Goal: Task Accomplishment & Management: Complete application form

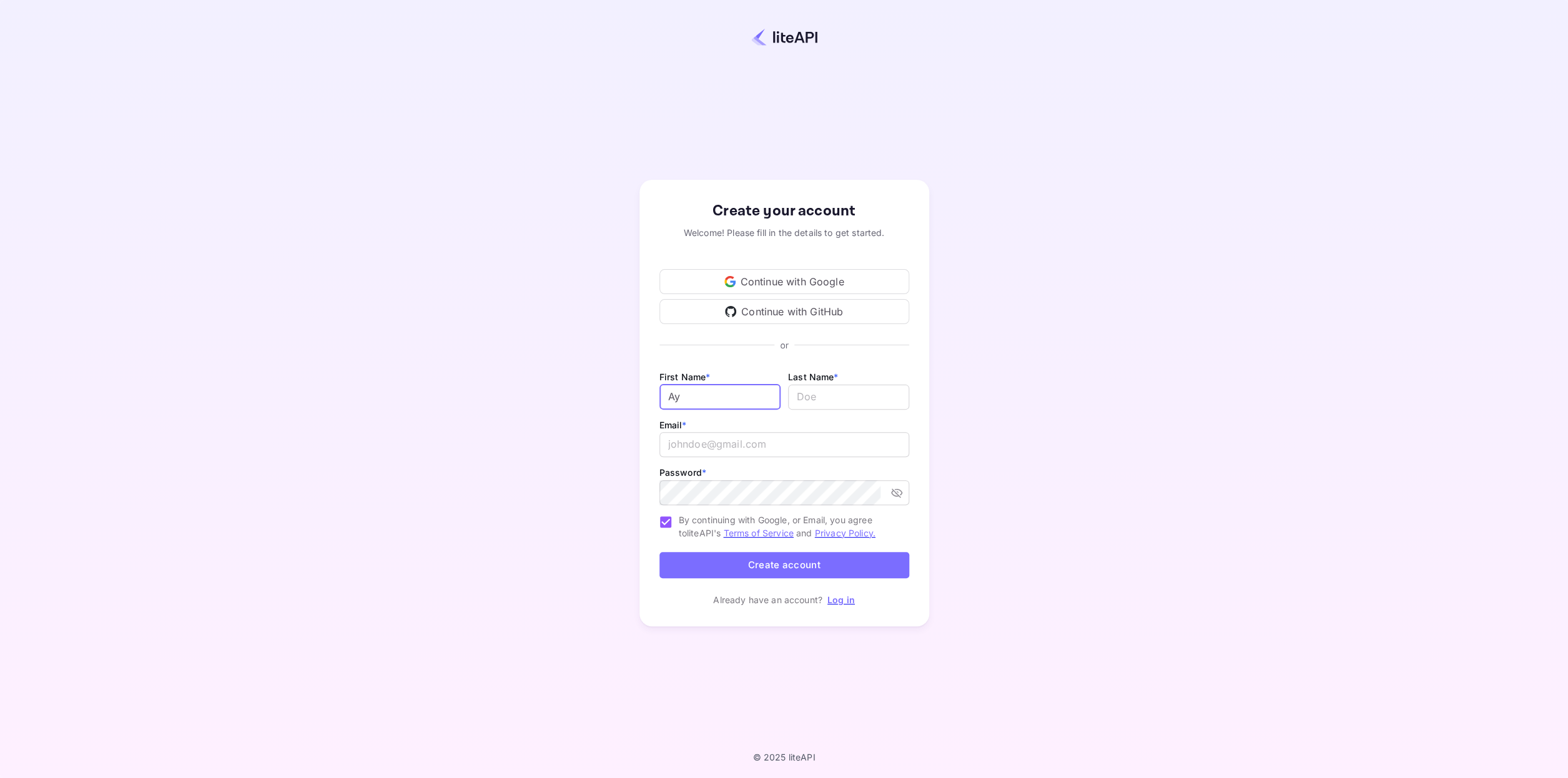
type input "А"
type input "Fedor"
type input "Golubev"
type input "j"
type input "voyage@hotelin.com"
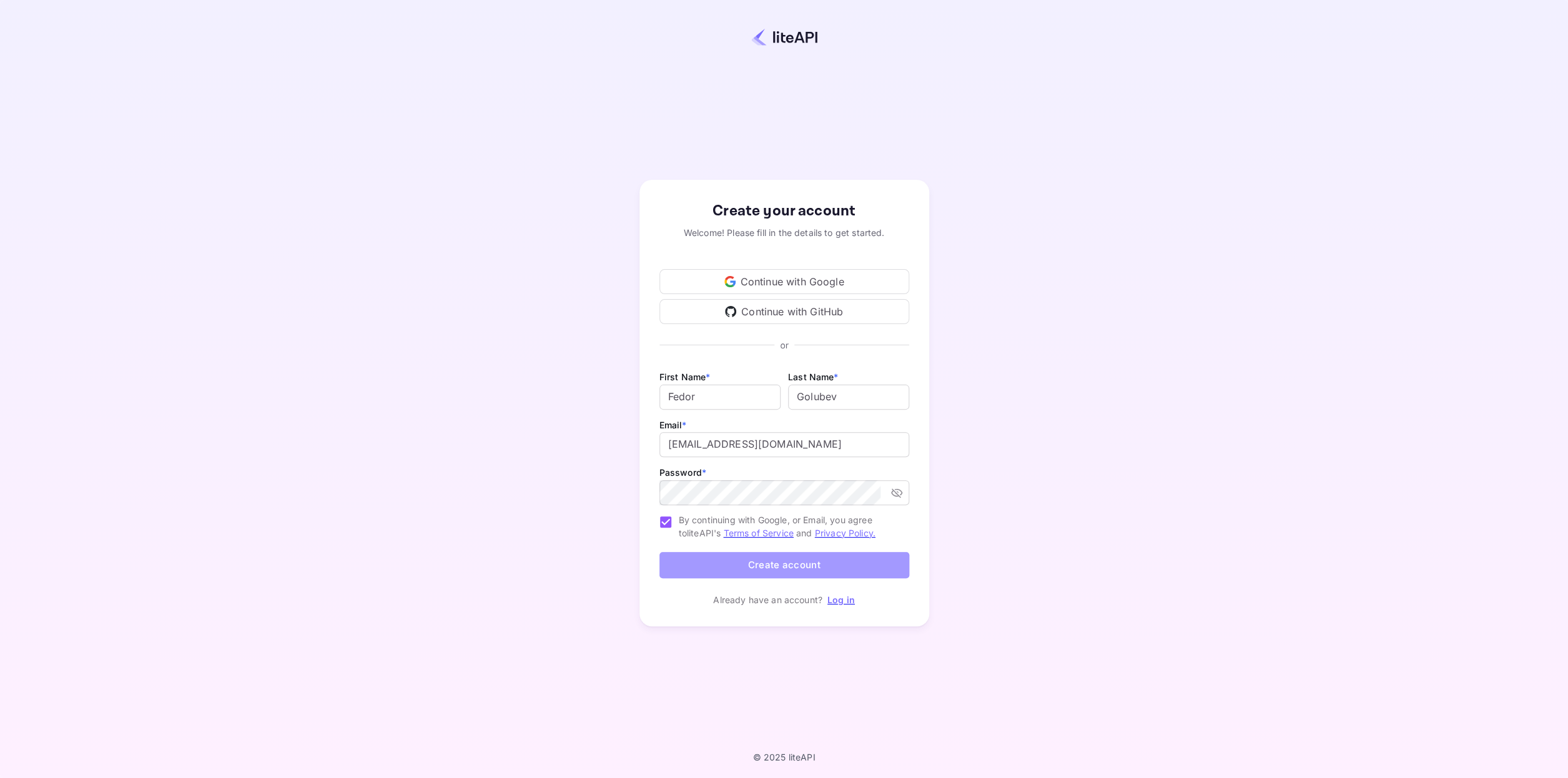
click at [806, 567] on button "Create account" at bounding box center [784, 565] width 250 height 27
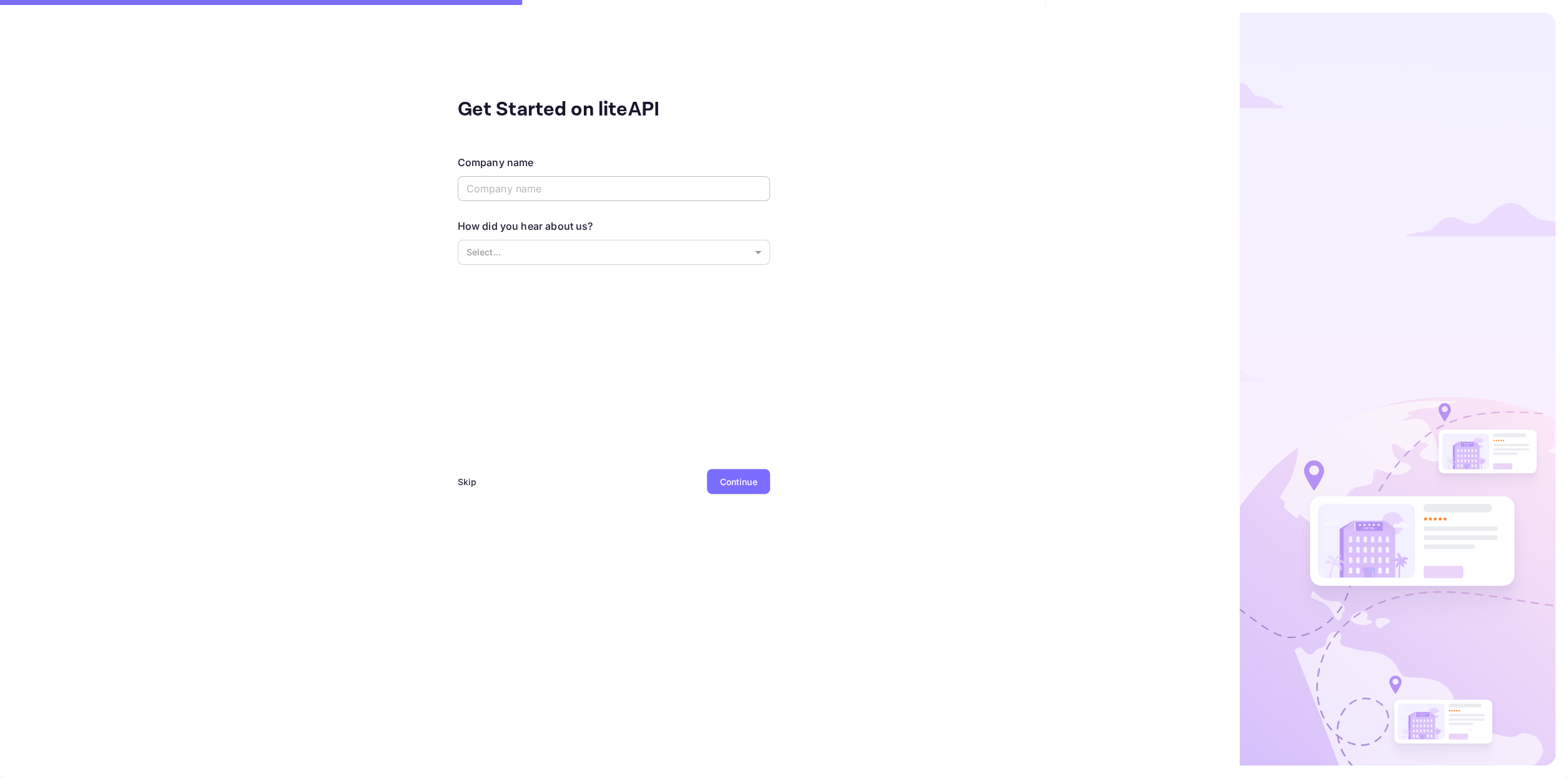
click at [603, 179] on input "text" at bounding box center [614, 189] width 312 height 25
type input "Hotelin.com"
click at [638, 261] on body "Get Started on liteAPI Company name Hotelin.com ​ How did you hear about us? Se…" at bounding box center [784, 389] width 1568 height 778
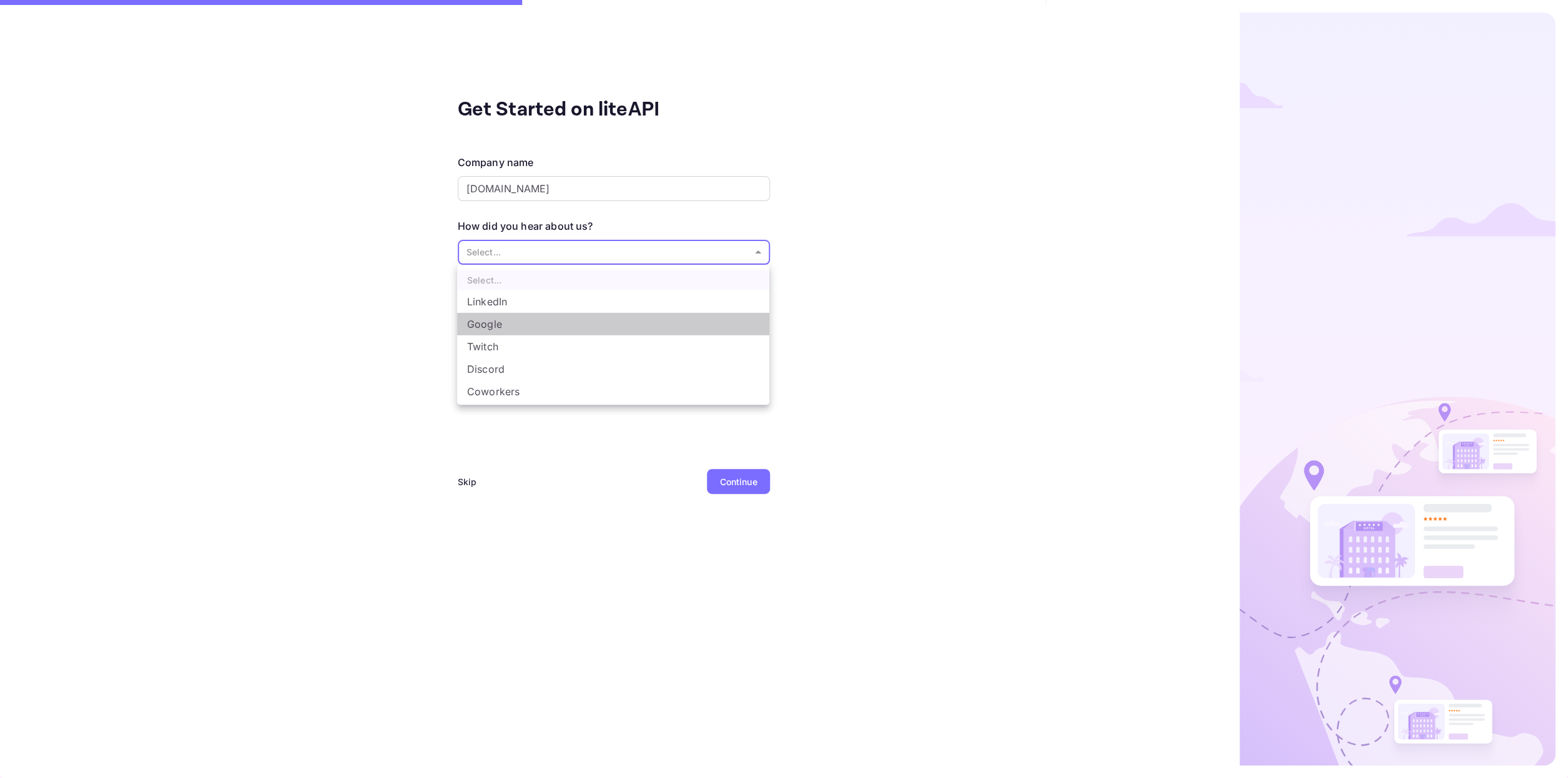
drag, startPoint x: 593, startPoint y: 325, endPoint x: 640, endPoint y: 348, distance: 52.3
click at [593, 325] on li "Google" at bounding box center [613, 324] width 312 height 23
type input "Google"
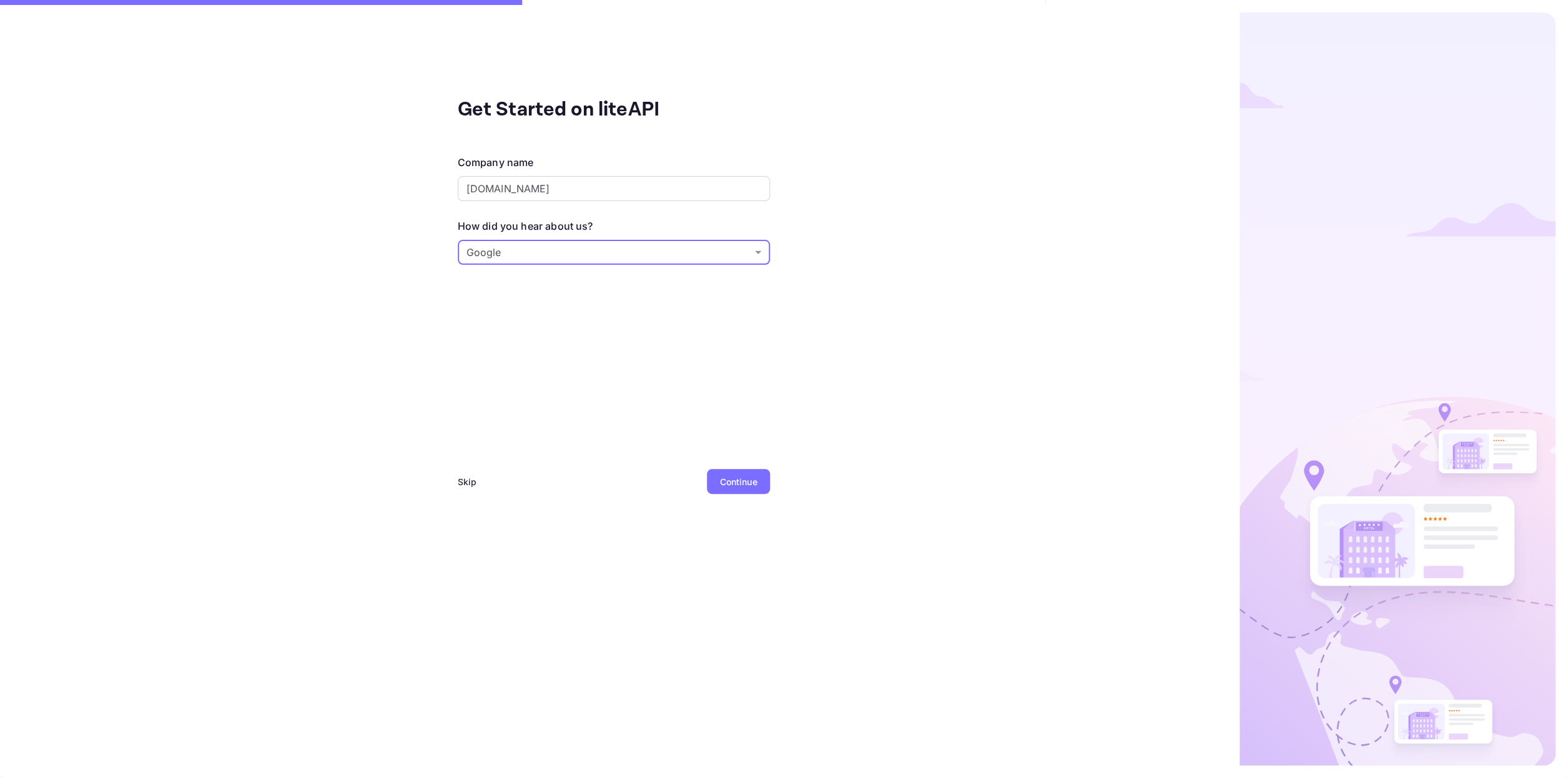
drag, startPoint x: 758, startPoint y: 495, endPoint x: 881, endPoint y: 508, distance: 123.7
click at [758, 495] on div "Skip Continue" at bounding box center [614, 496] width 312 height 55
click at [760, 484] on div "Continue" at bounding box center [738, 481] width 63 height 25
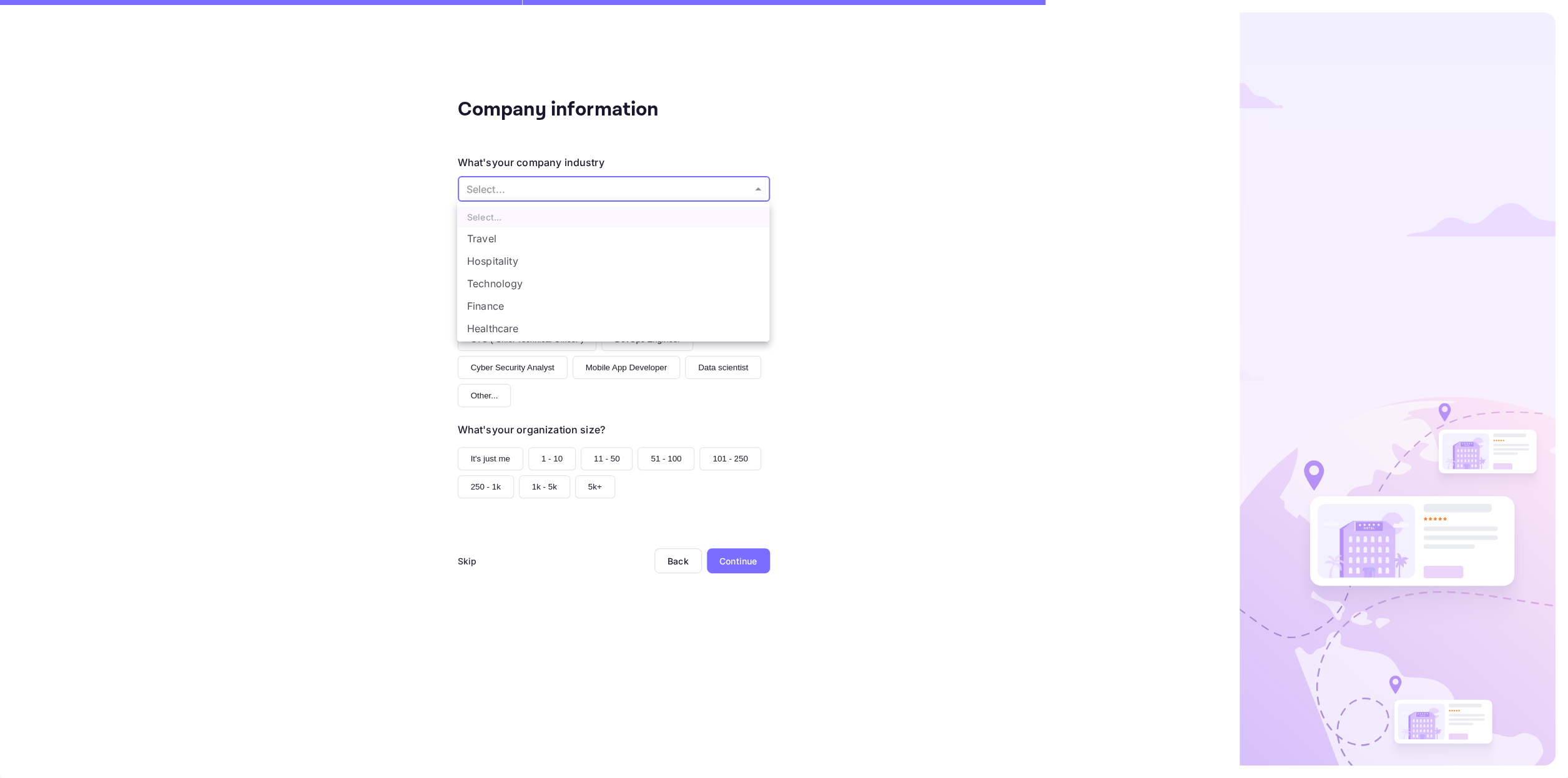
click at [700, 193] on body "Company information What's your company industry Select... ​ What best describe…" at bounding box center [784, 389] width 1568 height 778
click at [639, 238] on li "Travel" at bounding box center [613, 238] width 312 height 23
type input "Travel"
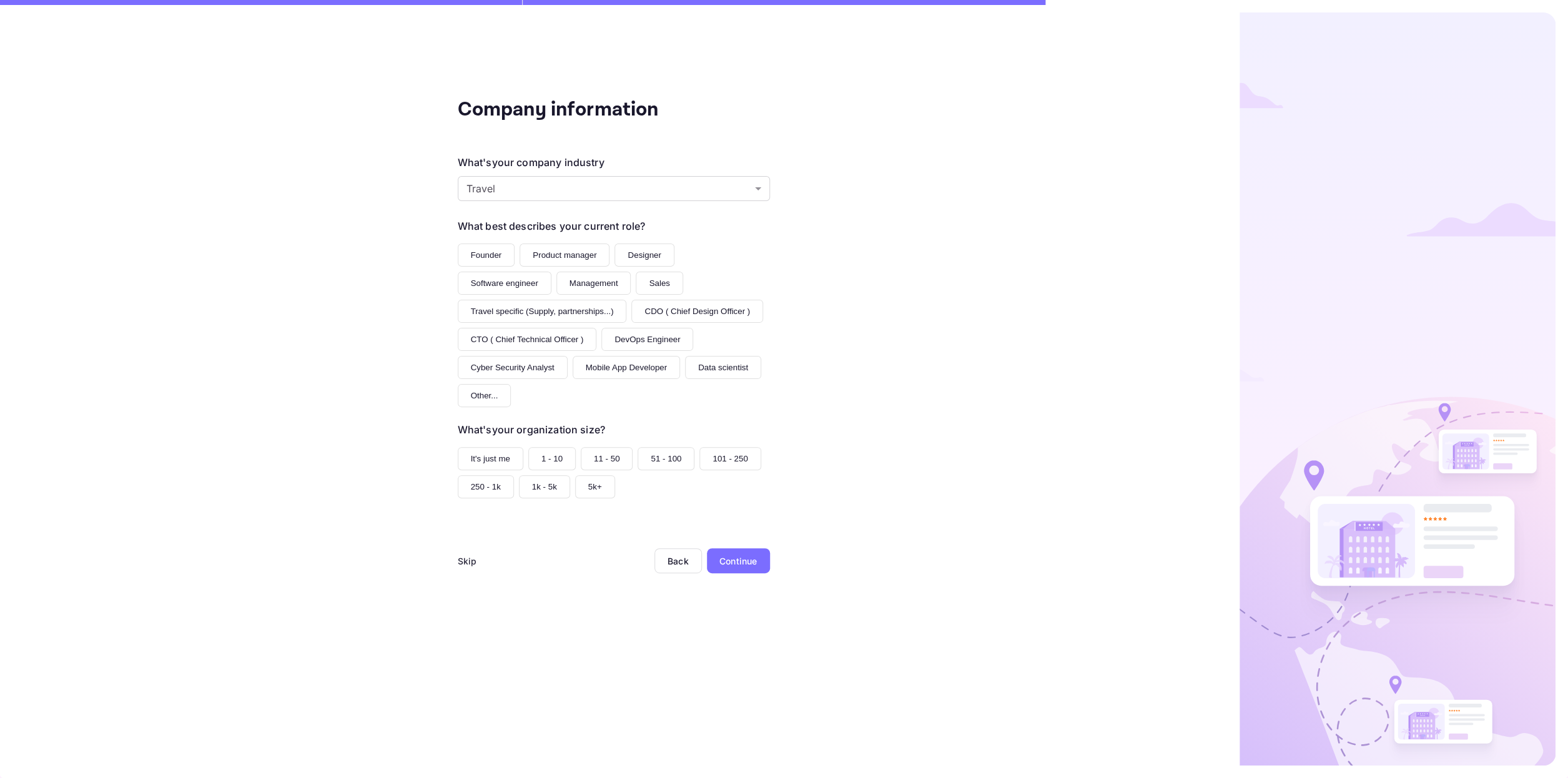
click at [480, 251] on button "Founder" at bounding box center [486, 255] width 57 height 23
click at [556, 464] on button "1 - 10" at bounding box center [552, 459] width 48 height 23
click at [751, 565] on div "Continue" at bounding box center [738, 560] width 38 height 13
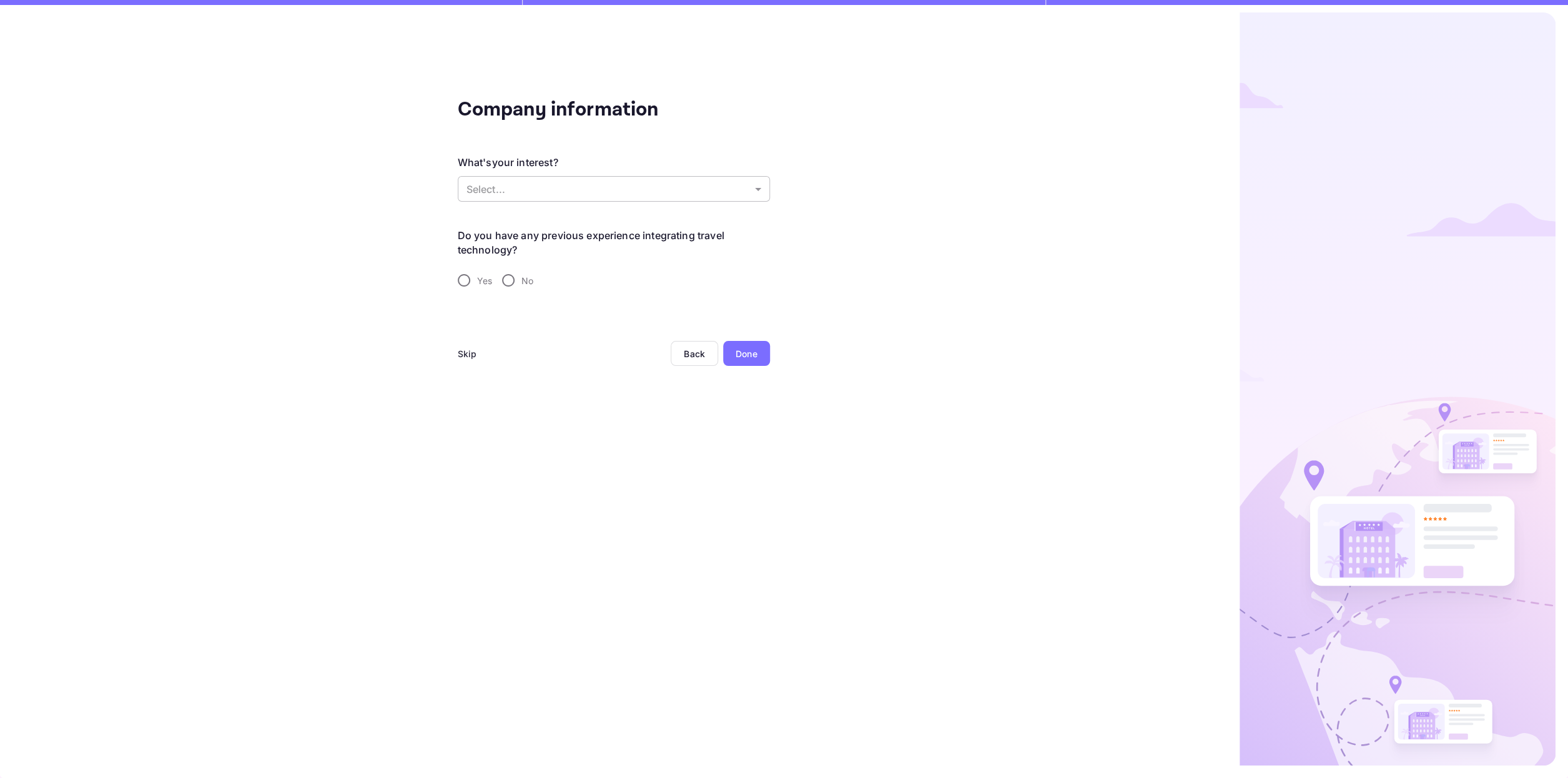
click at [650, 187] on body "Company information What's your interest? Select... ​ Do you have any previous …" at bounding box center [784, 389] width 1568 height 778
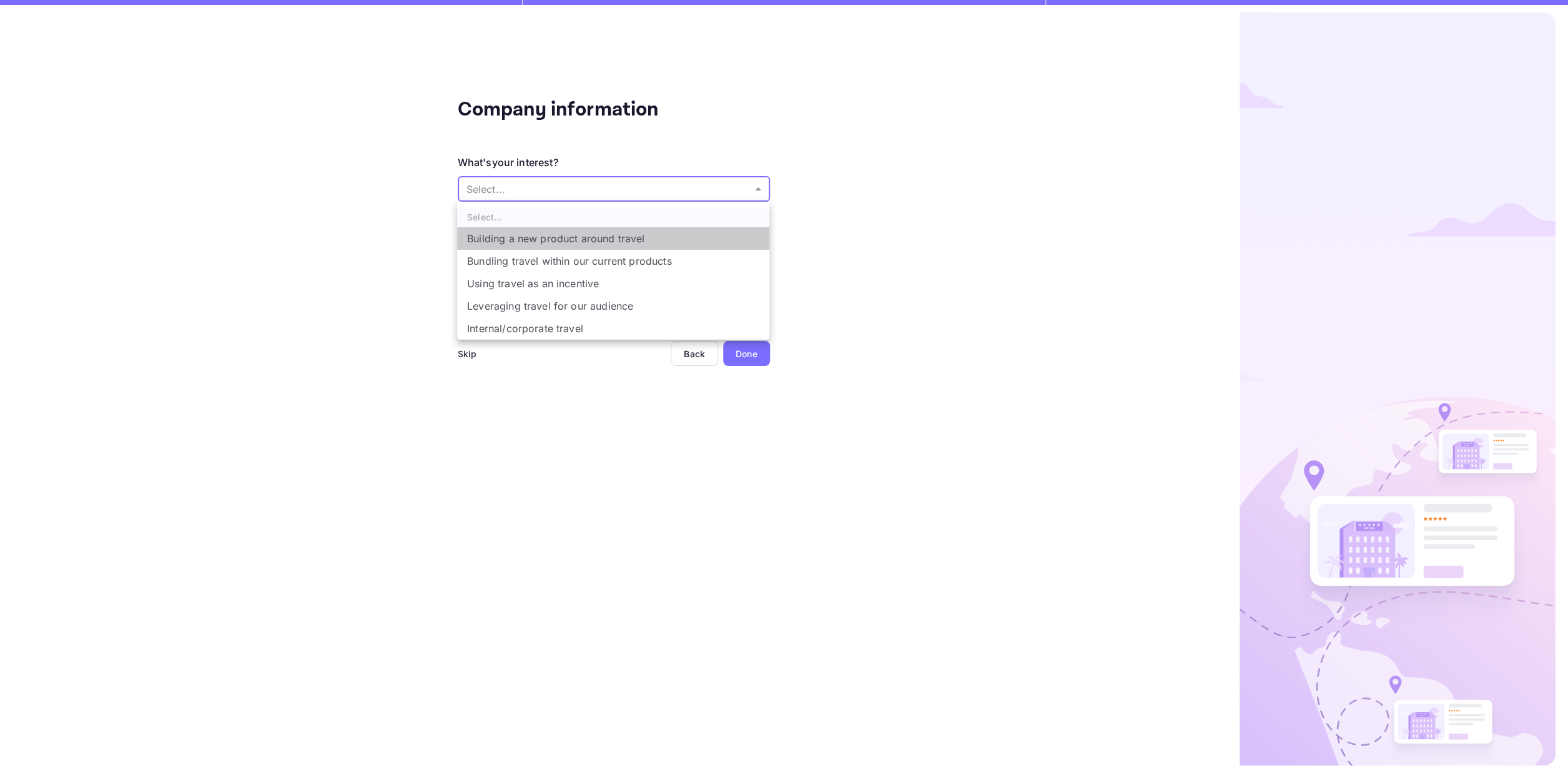
click at [672, 243] on li "Building a new product around travel" at bounding box center [613, 238] width 312 height 23
type input "Building a new product around travel"
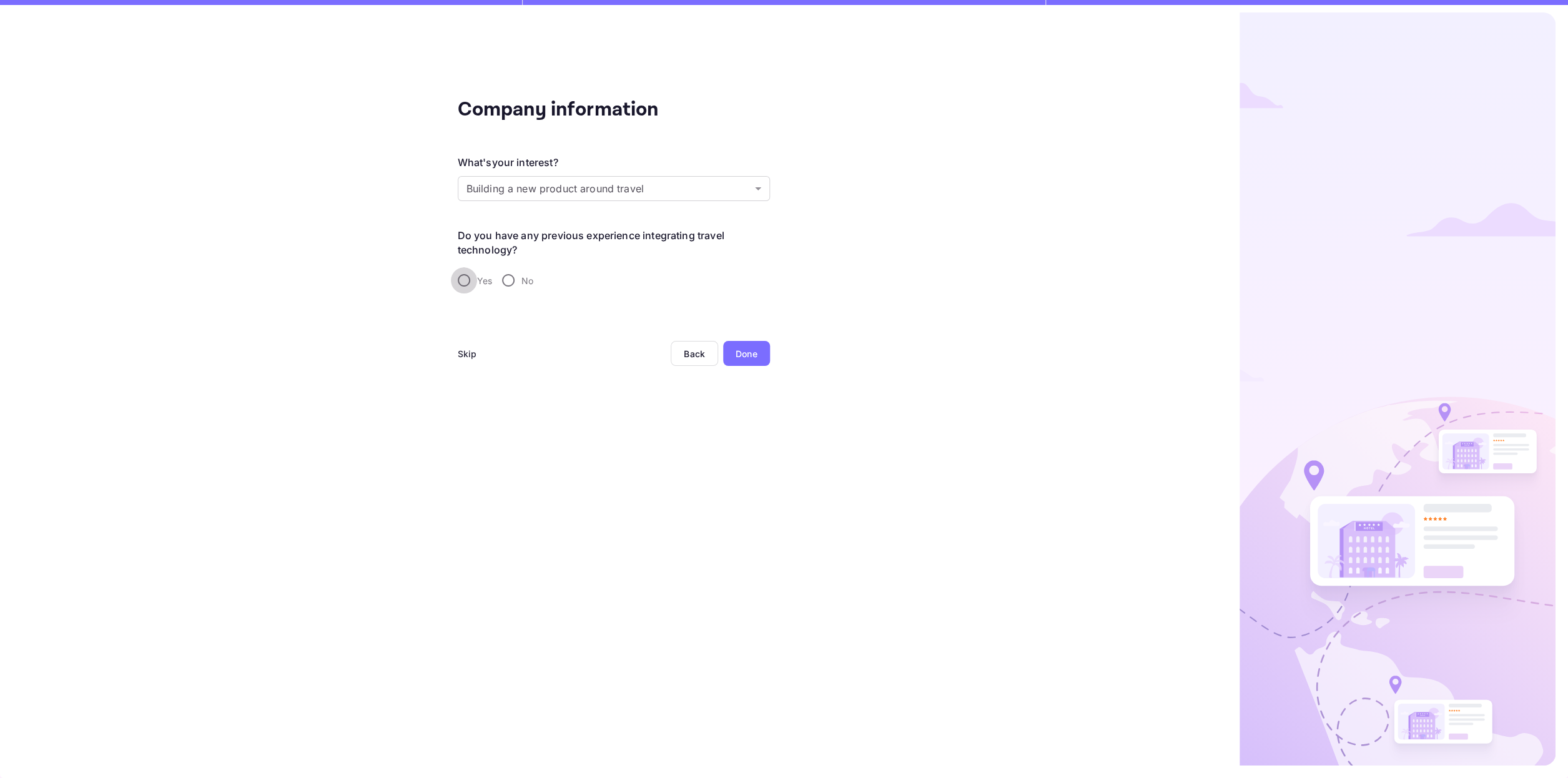
click at [464, 279] on input "Yes" at bounding box center [464, 280] width 27 height 27
radio input "true"
click at [510, 273] on input "No" at bounding box center [509, 280] width 27 height 27
radio input "true"
click at [745, 351] on div "Done" at bounding box center [747, 354] width 22 height 13
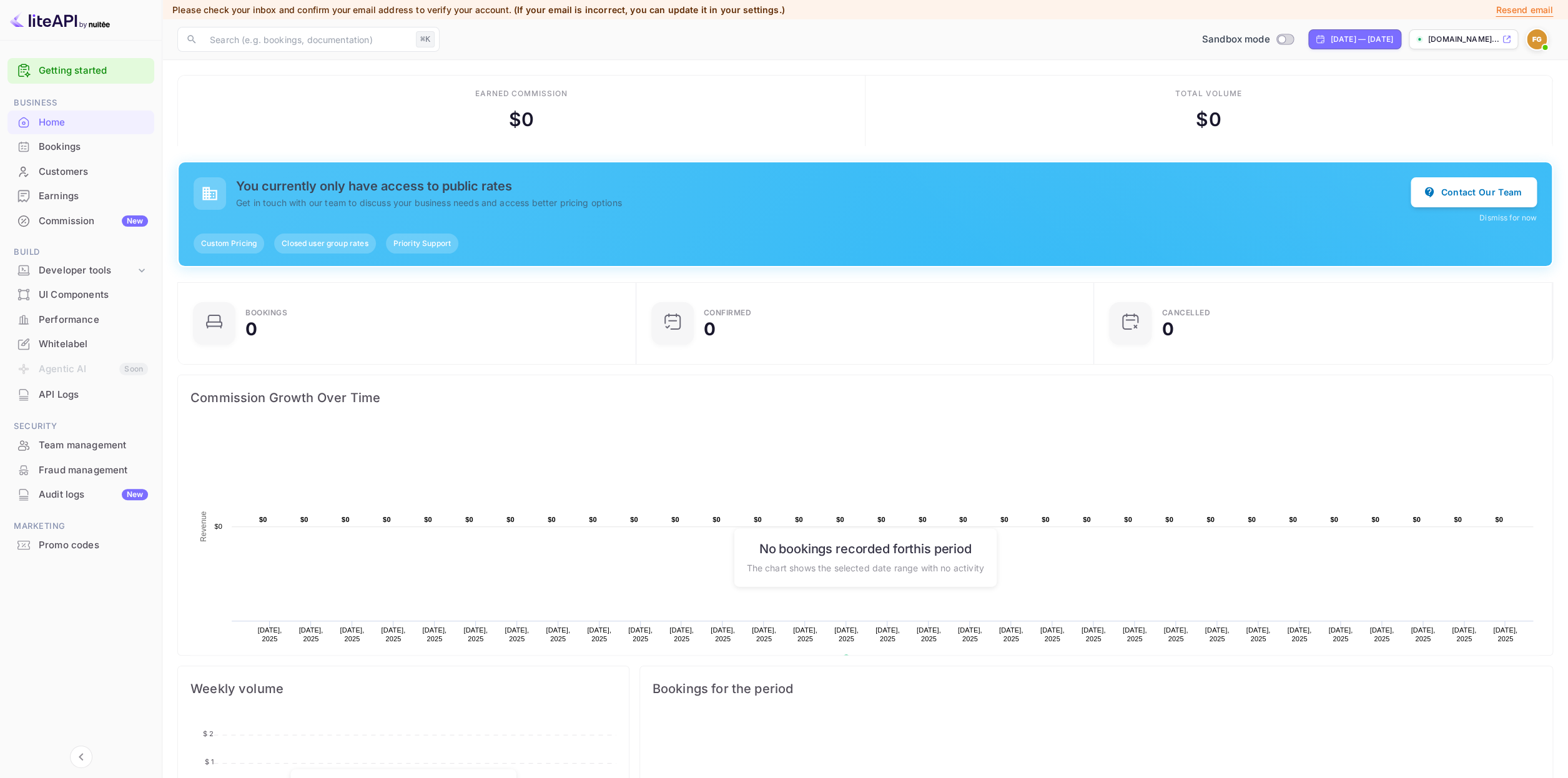
click at [1502, 9] on p "Resend email" at bounding box center [1524, 10] width 57 height 14
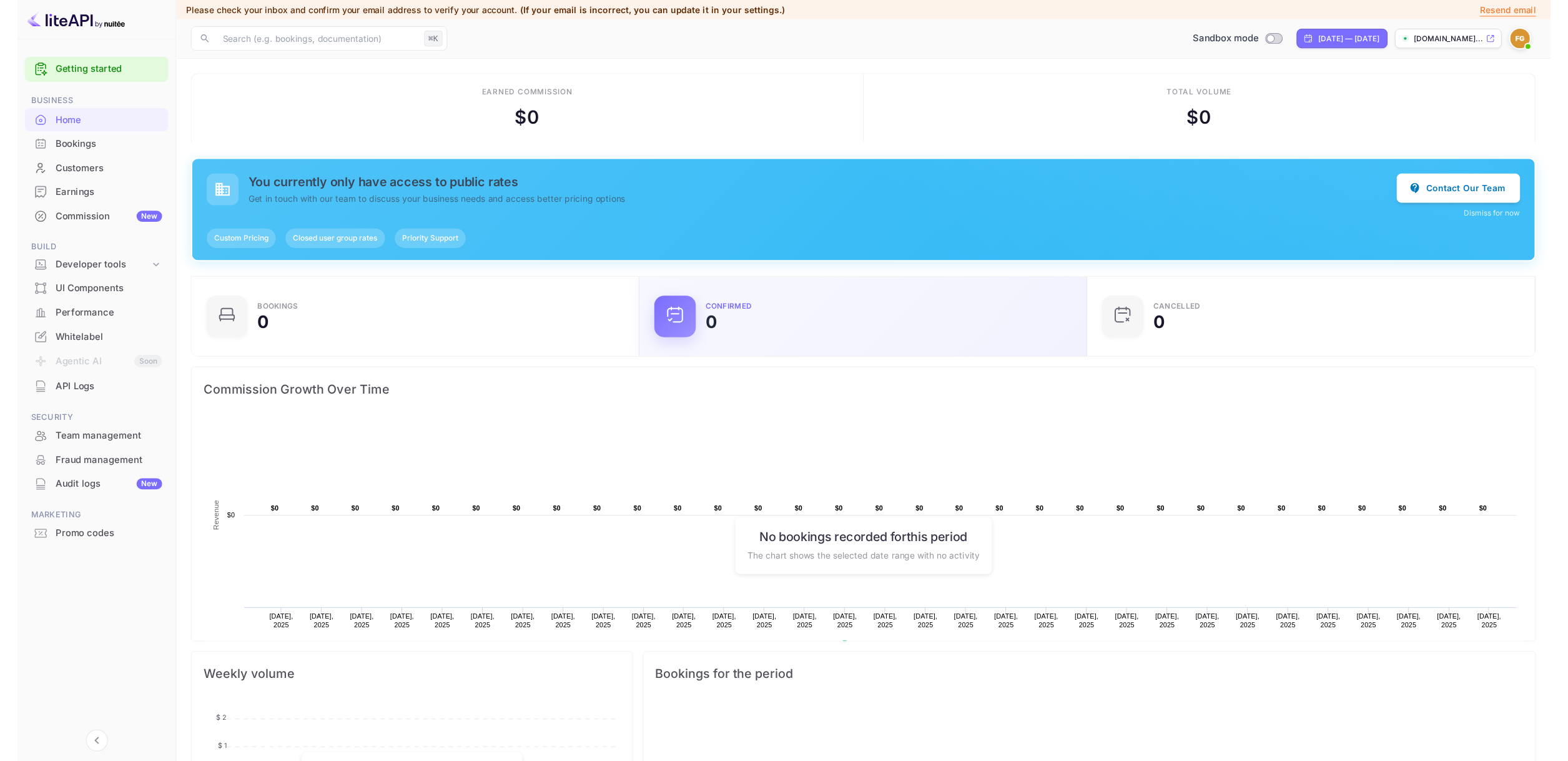
scroll to position [5, 0]
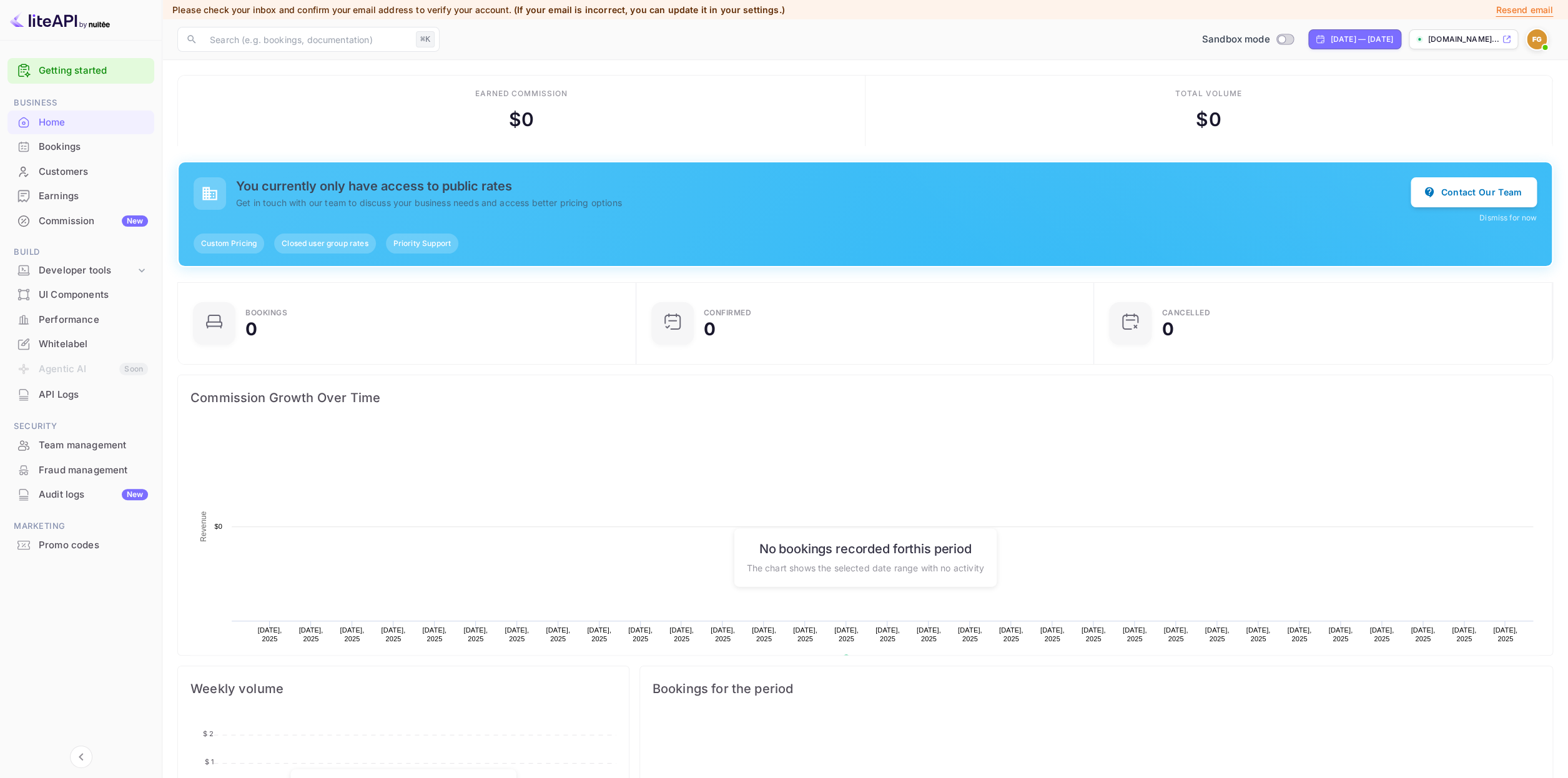
scroll to position [203, 451]
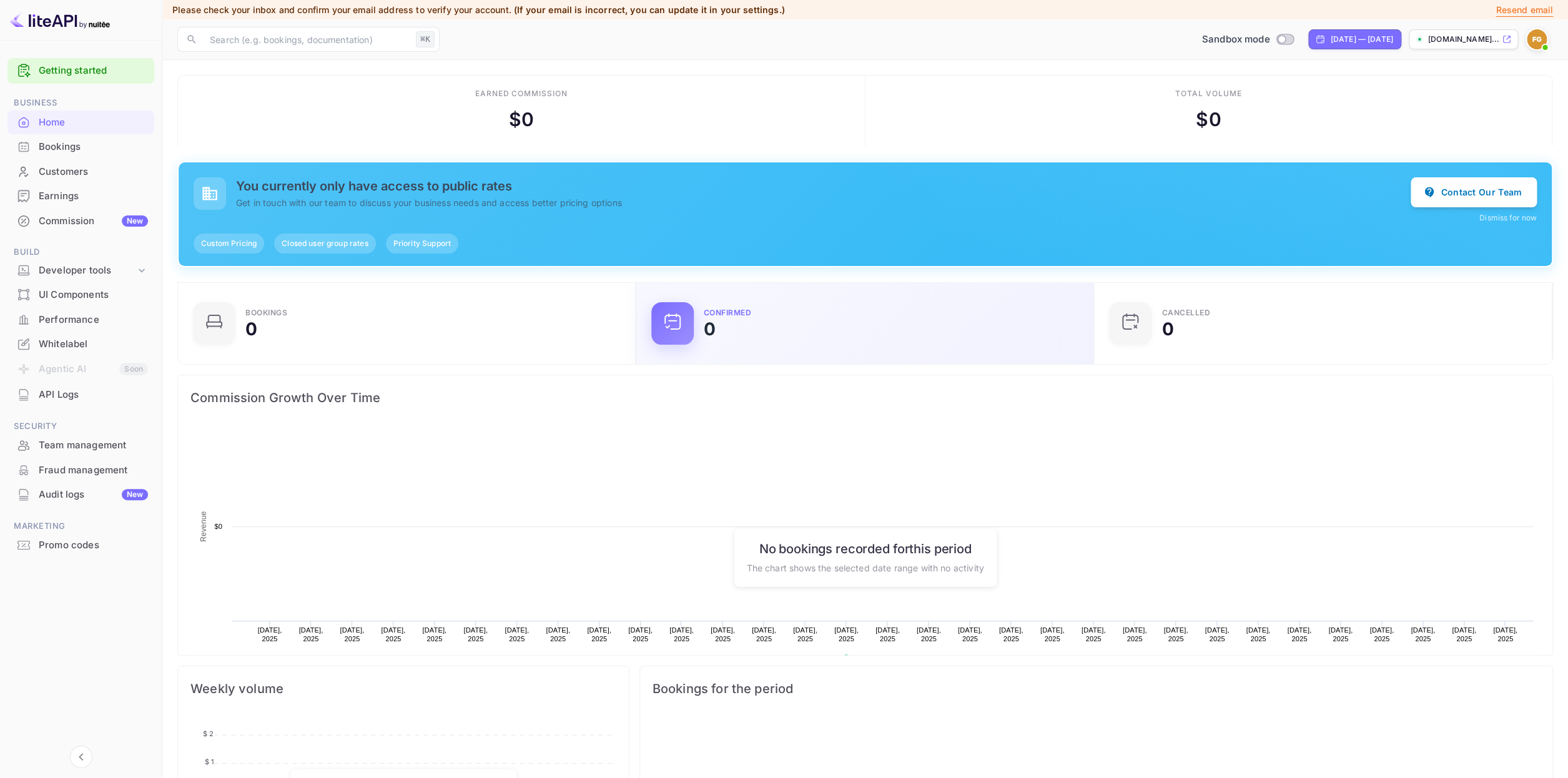
scroll to position [203, 451]
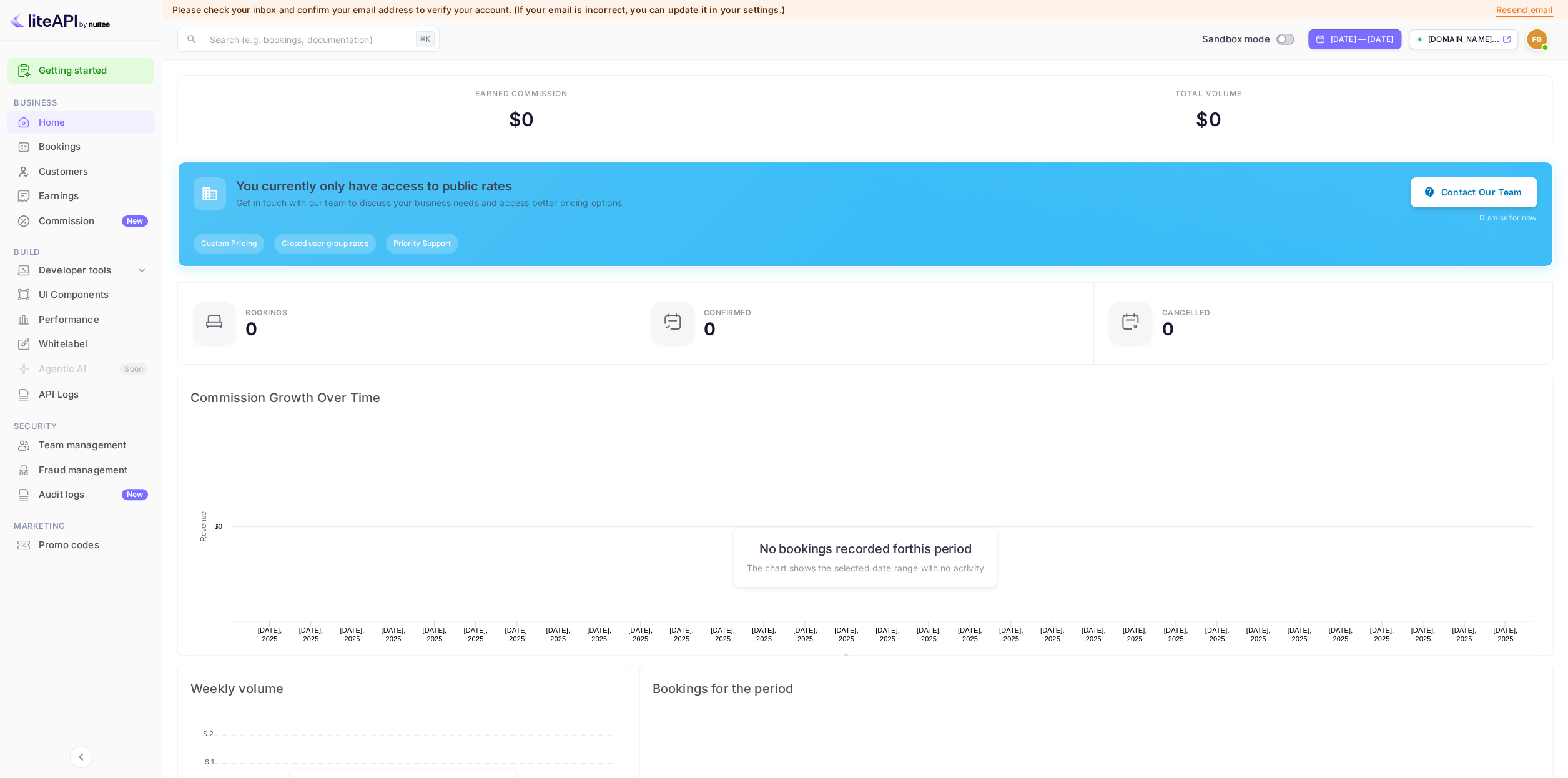
scroll to position [203, 451]
click at [91, 273] on div "Developer tools" at bounding box center [87, 271] width 97 height 14
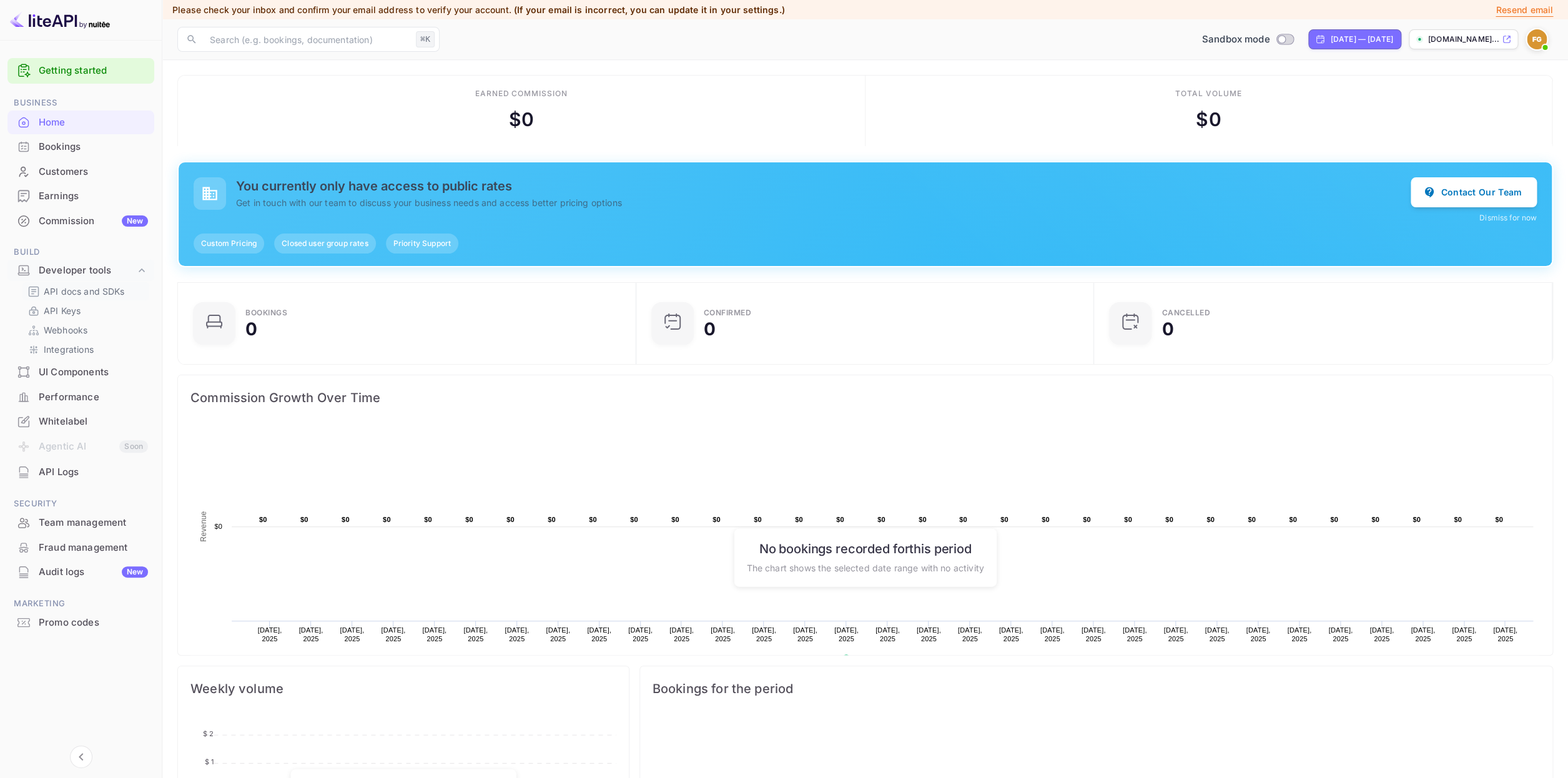
click at [97, 292] on p "API docs and SDKs" at bounding box center [85, 291] width 81 height 13
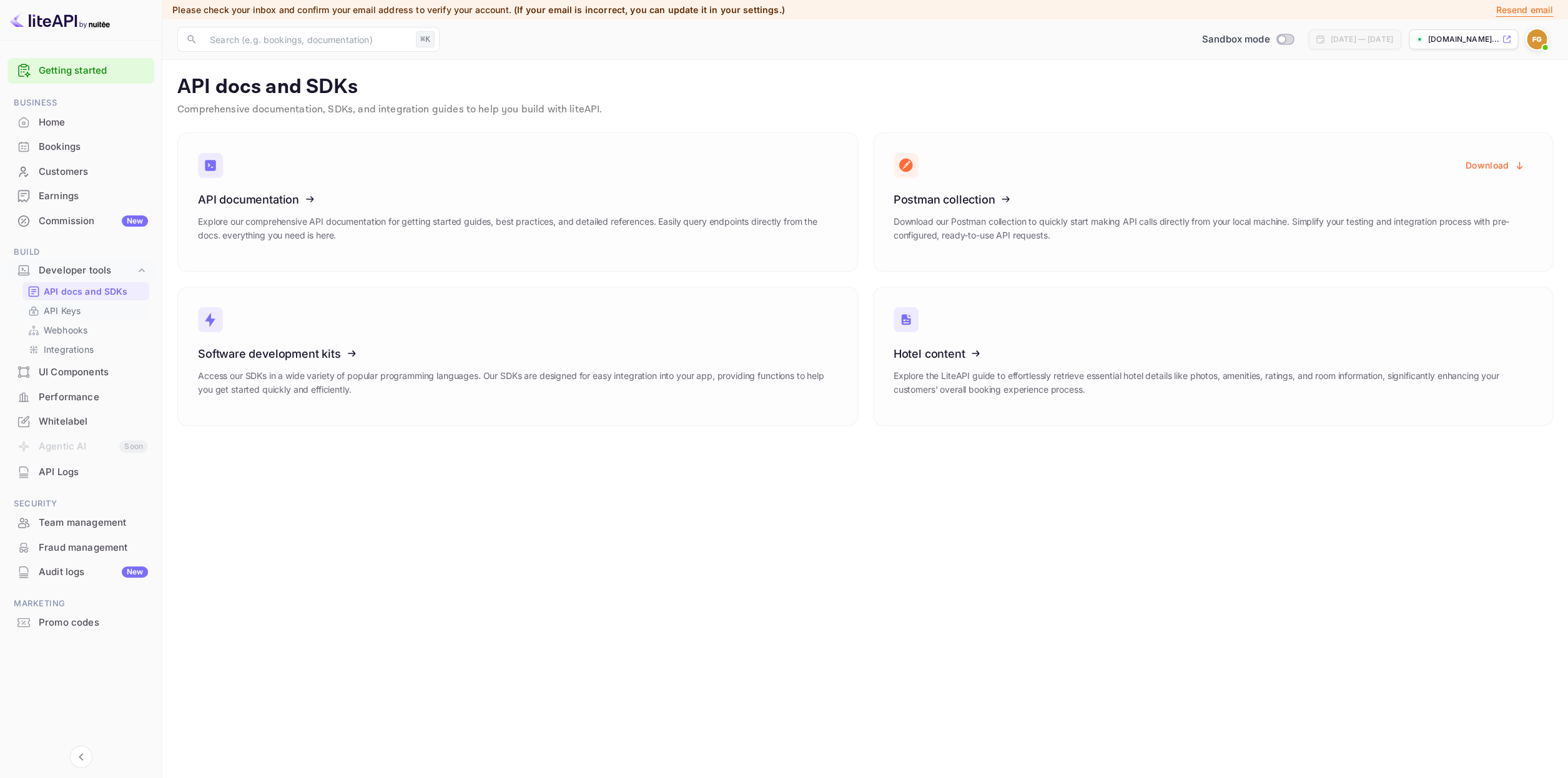
click at [78, 316] on p "API Keys" at bounding box center [62, 311] width 37 height 13
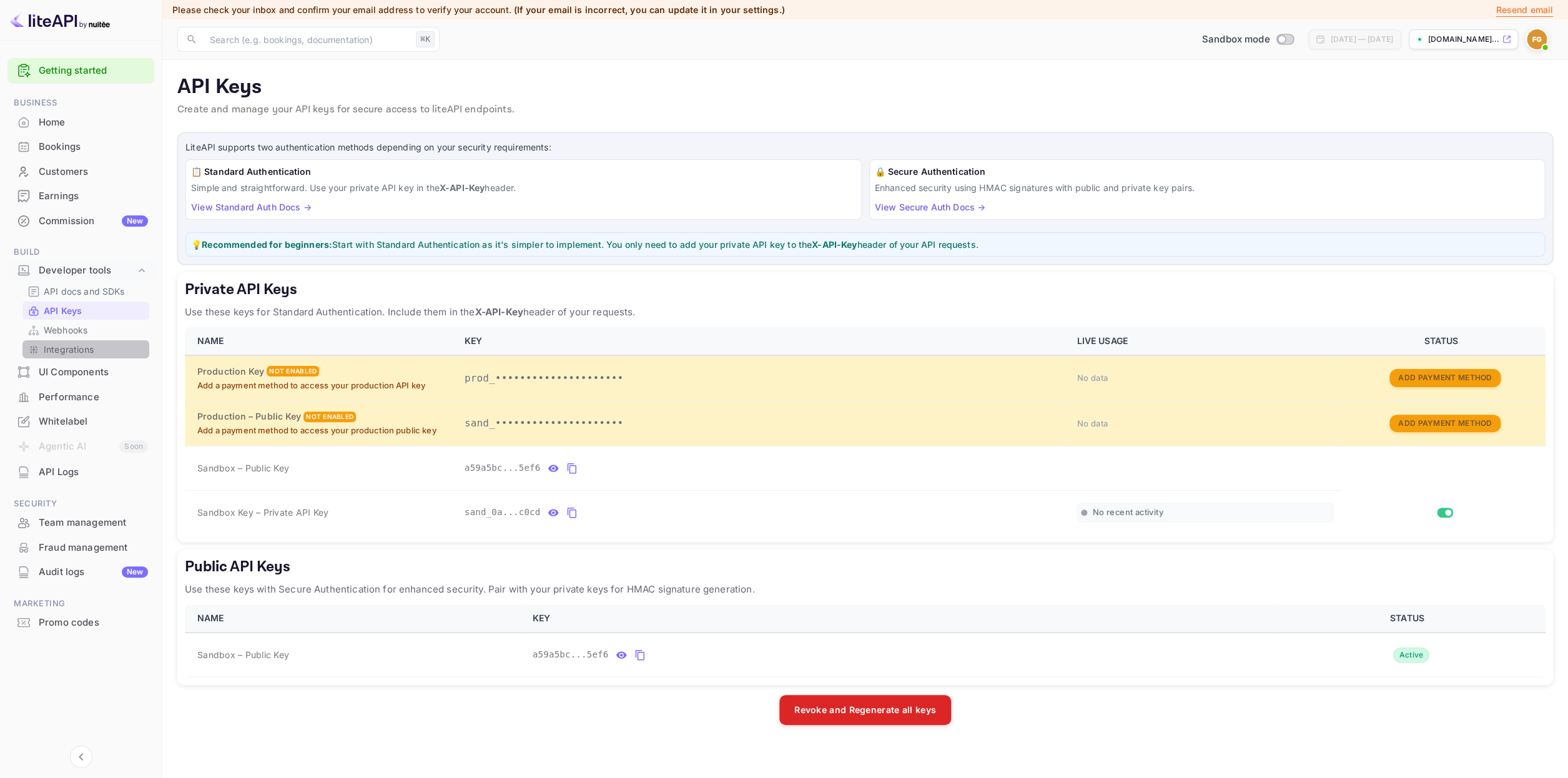
click at [78, 344] on p "Integrations" at bounding box center [69, 349] width 50 height 13
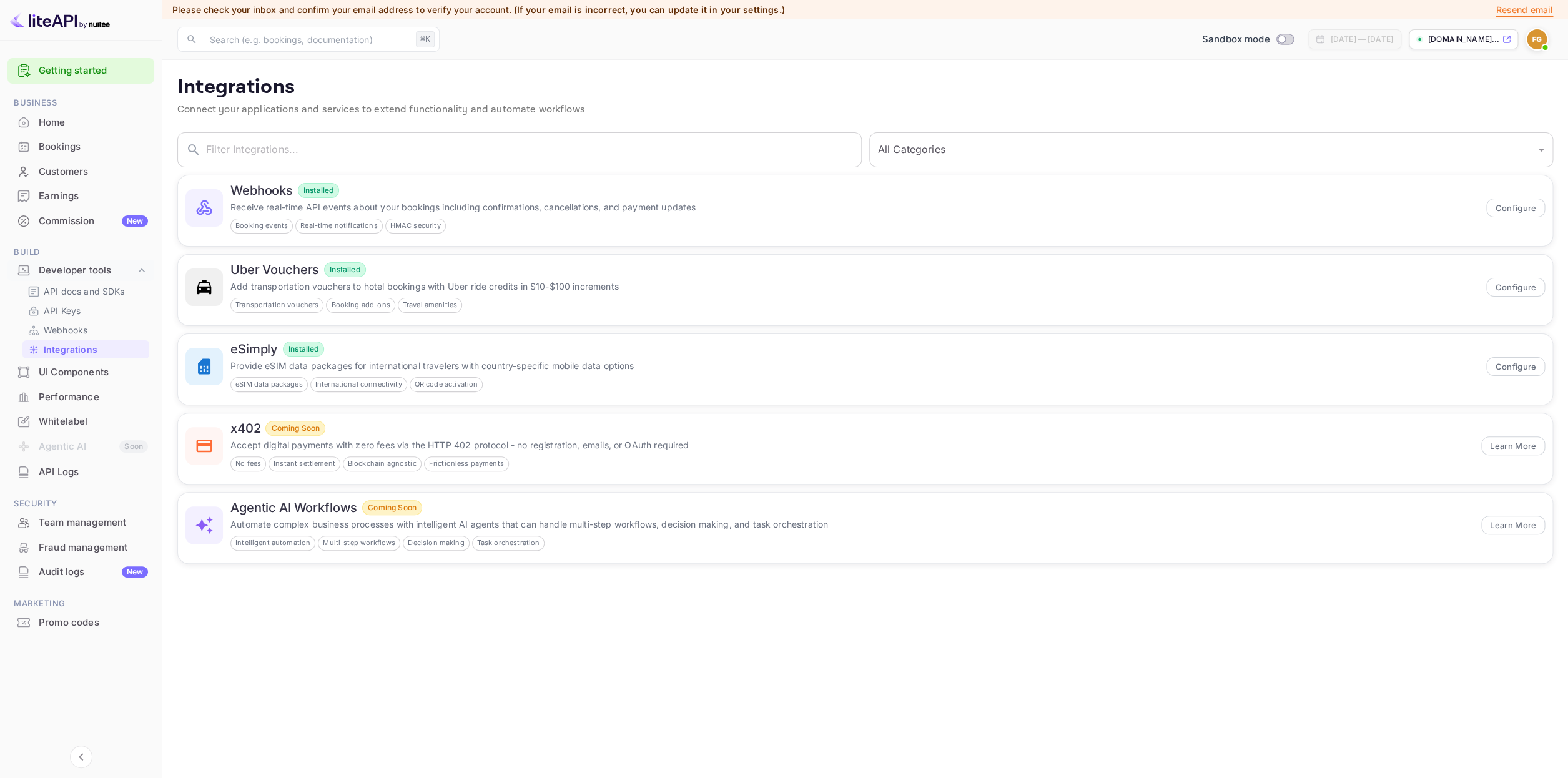
click at [81, 371] on div "UI Components" at bounding box center [93, 373] width 110 height 14
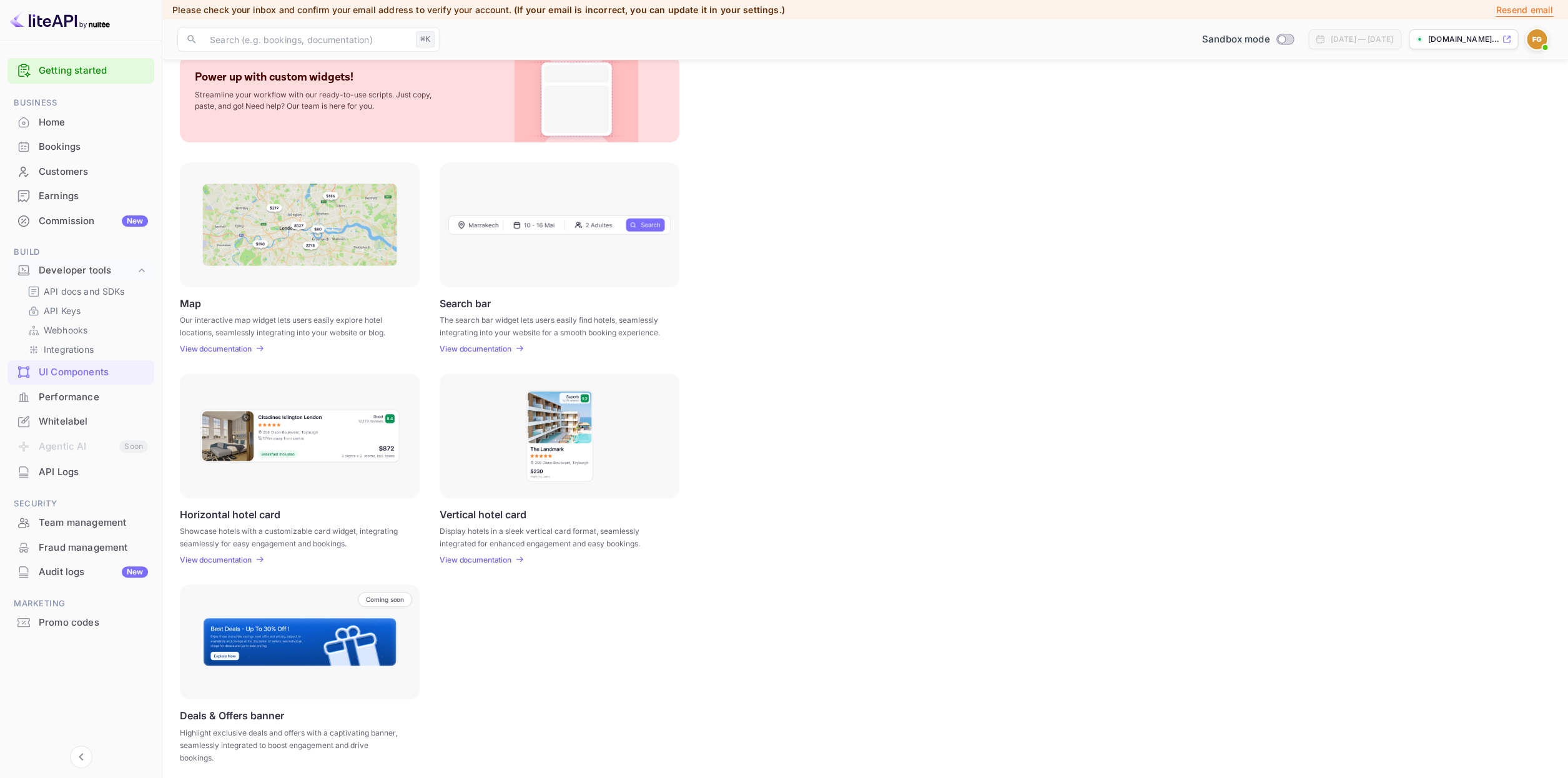
scroll to position [83, 0]
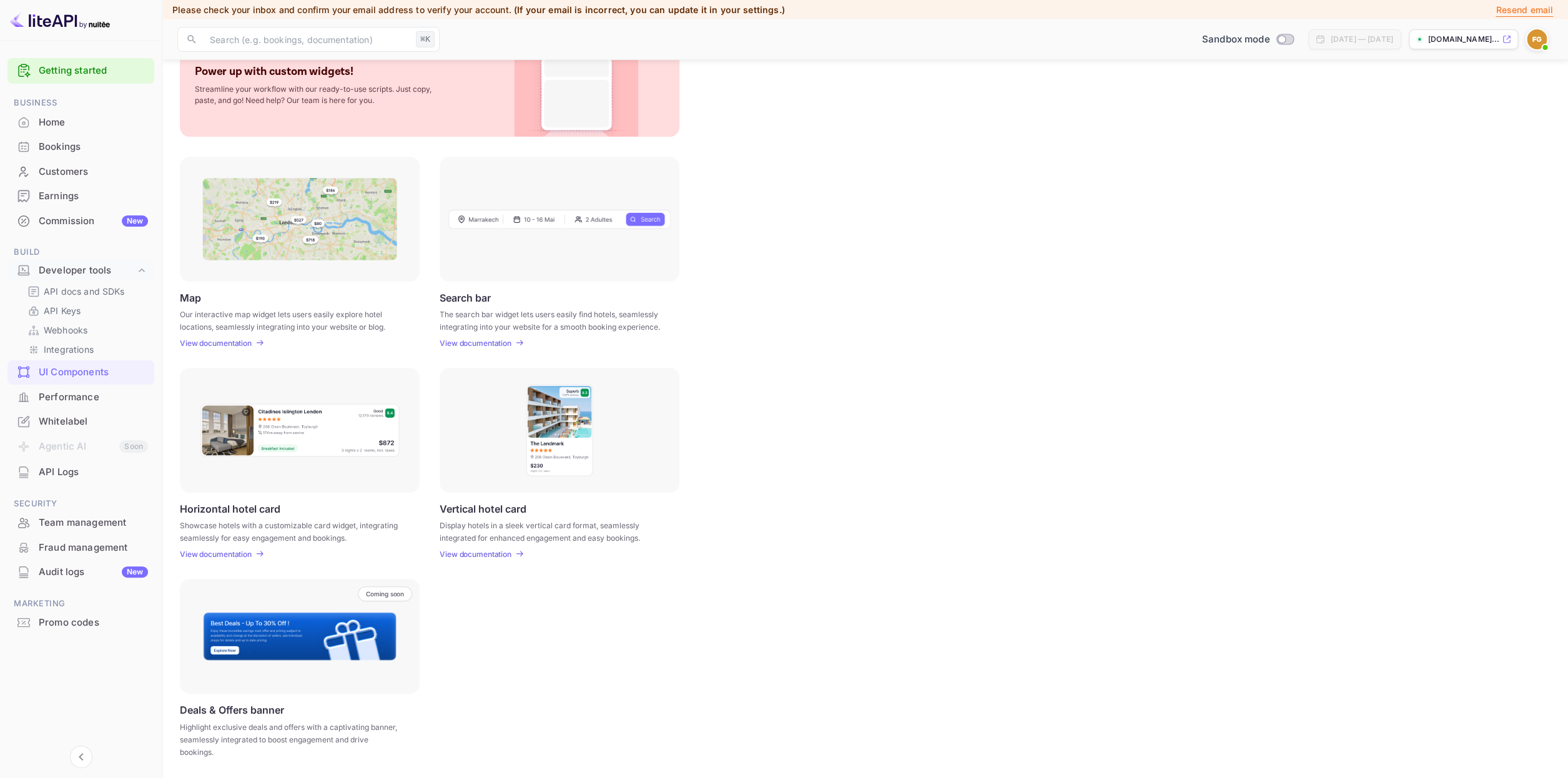
click at [90, 398] on div "Performance" at bounding box center [93, 398] width 110 height 14
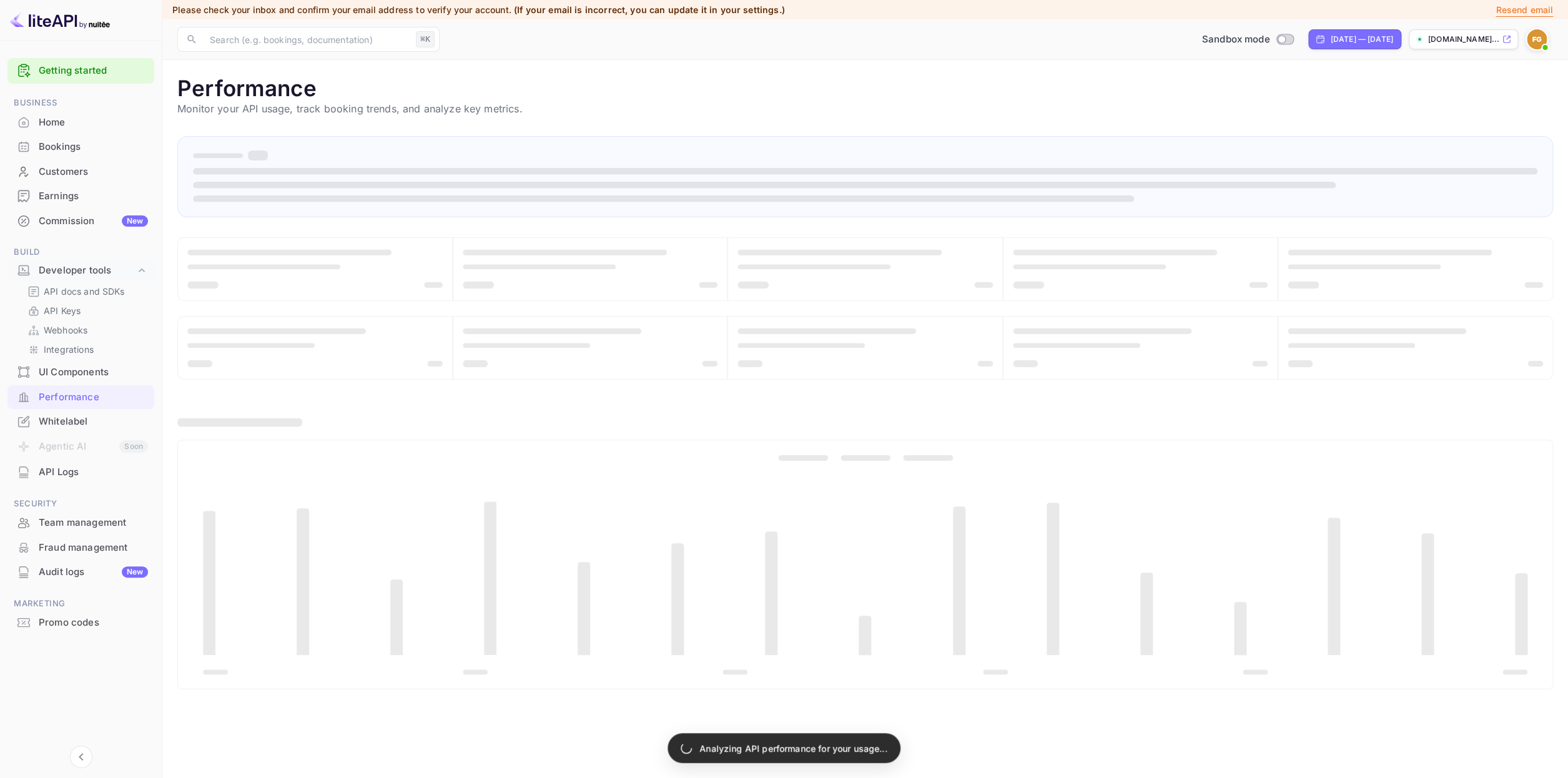
click at [82, 421] on div "Whitelabel" at bounding box center [93, 422] width 110 height 14
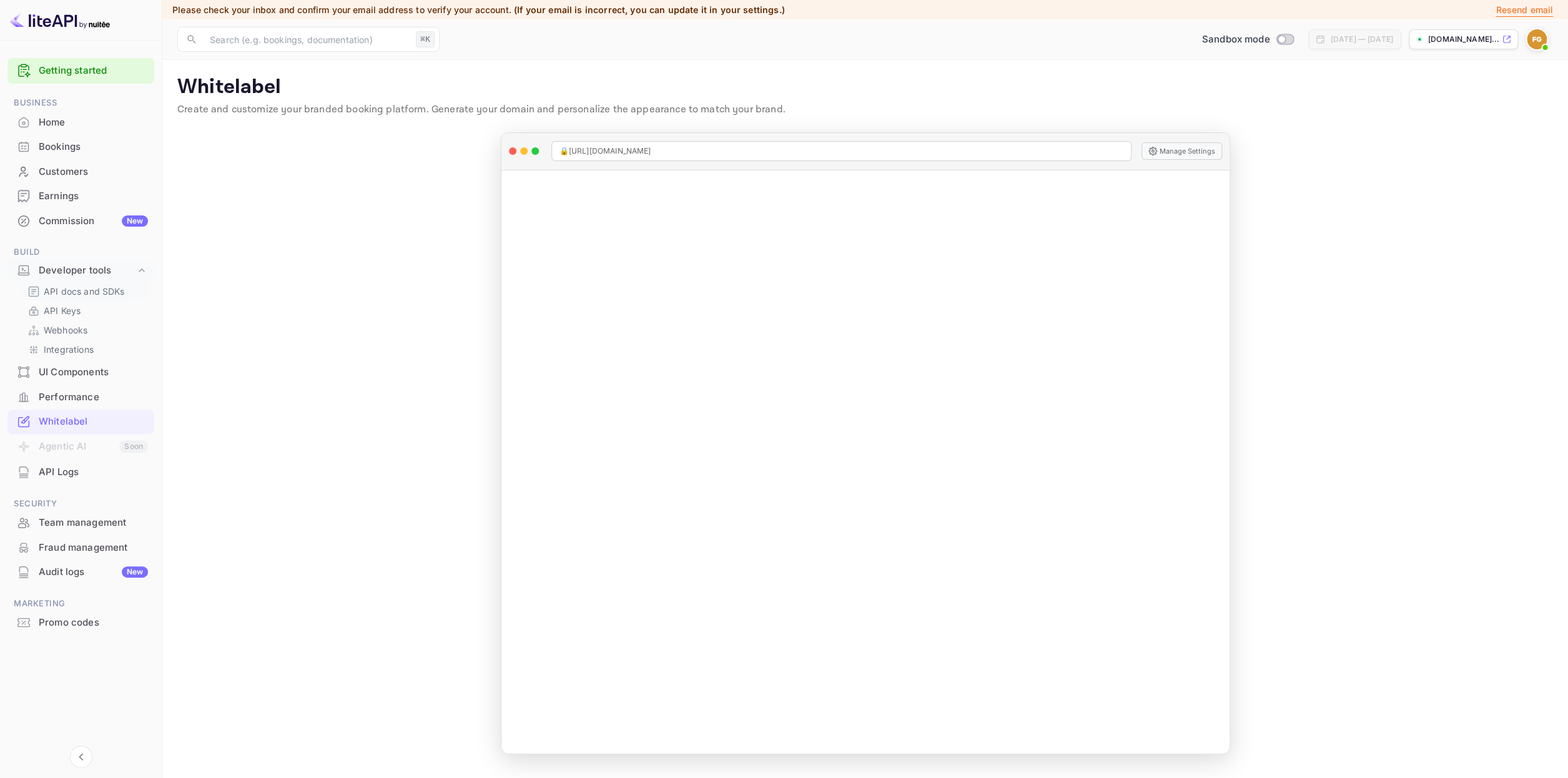
click at [76, 291] on p "API docs and SDKs" at bounding box center [85, 291] width 81 height 13
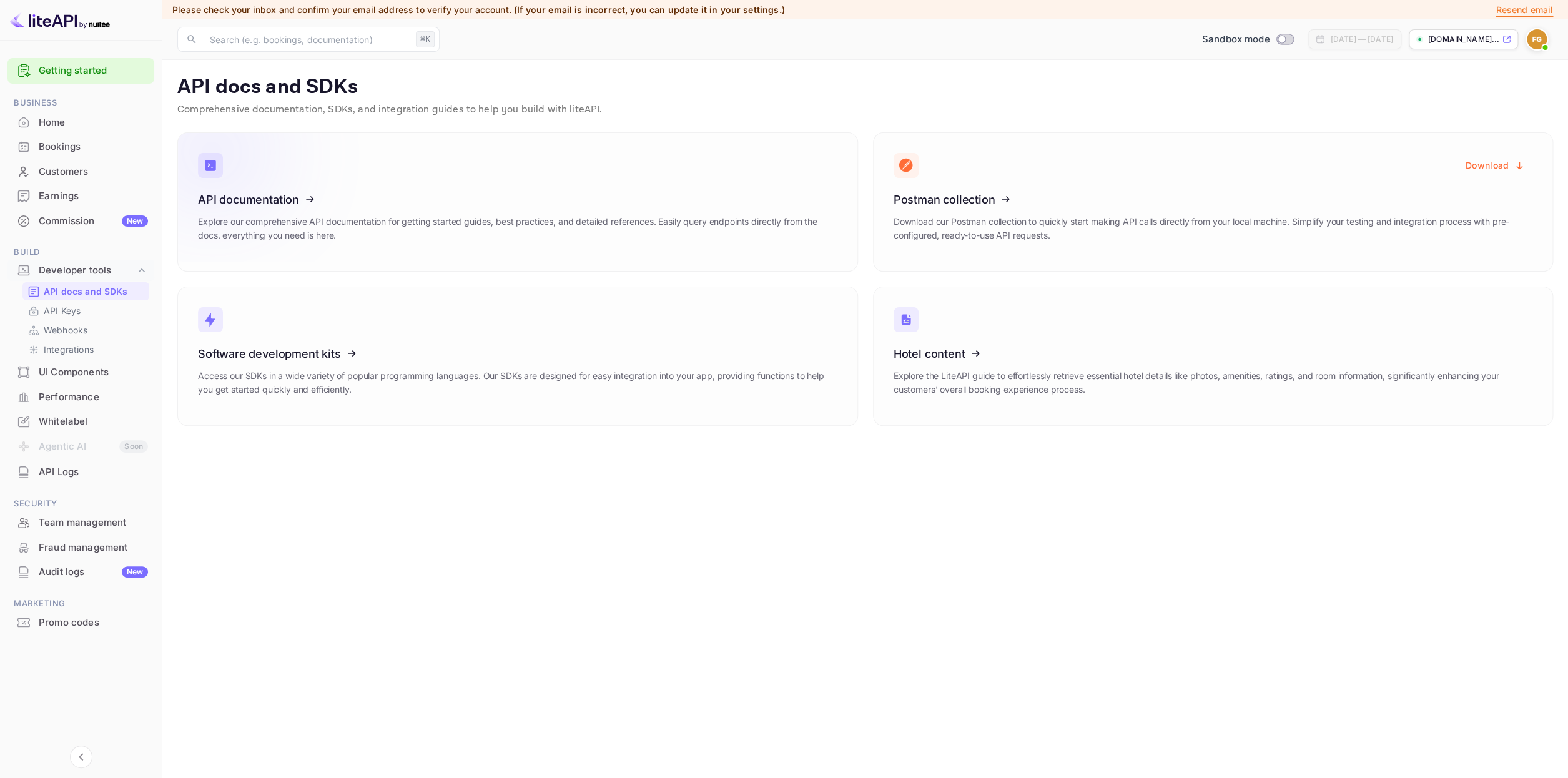
click at [233, 210] on icon at bounding box center [275, 197] width 194 height 128
click at [57, 314] on p "API Keys" at bounding box center [62, 311] width 37 height 13
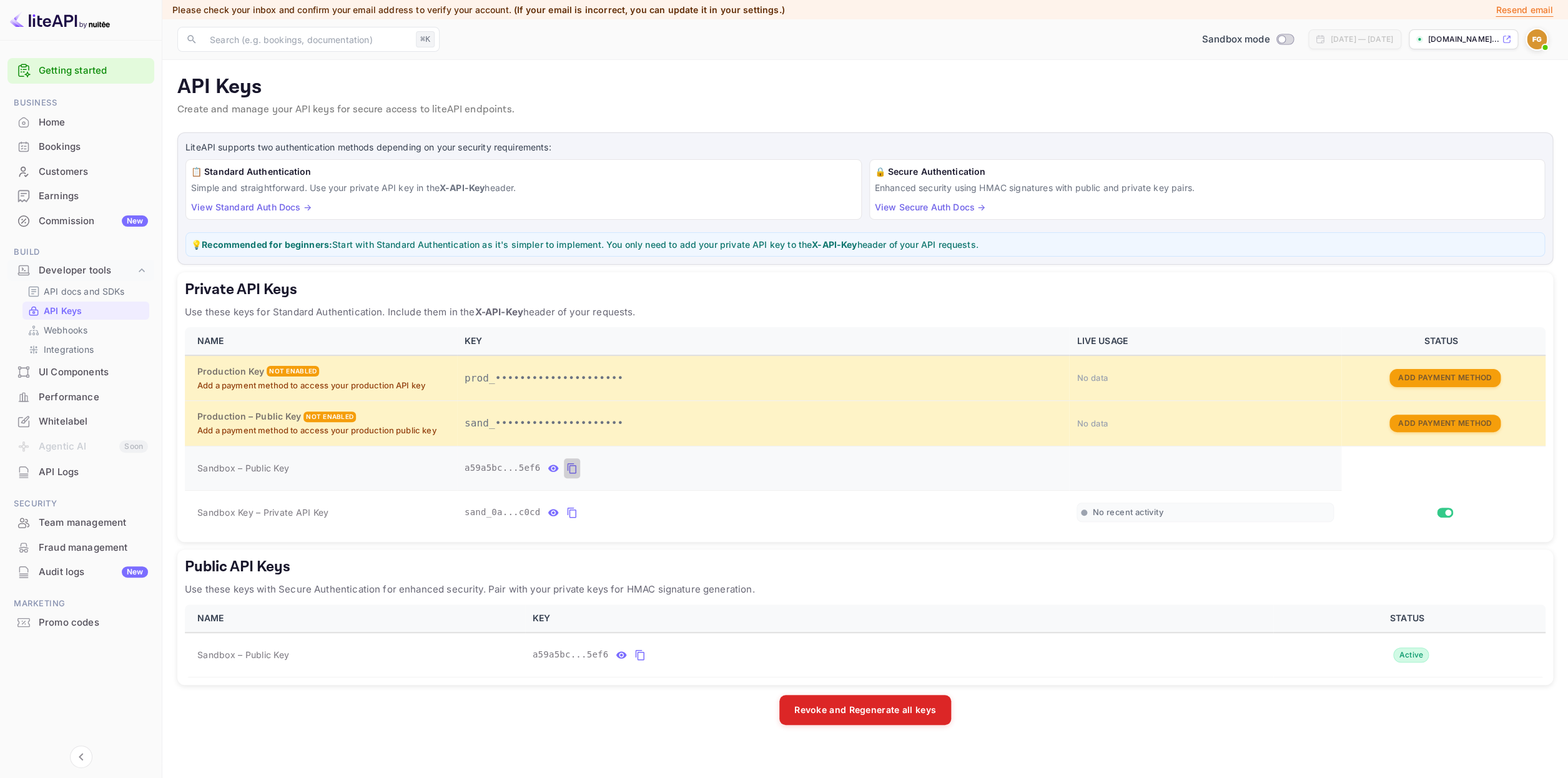
click at [572, 468] on icon "private api keys table" at bounding box center [572, 468] width 11 height 15
click at [571, 514] on icon "private api keys table" at bounding box center [572, 512] width 11 height 15
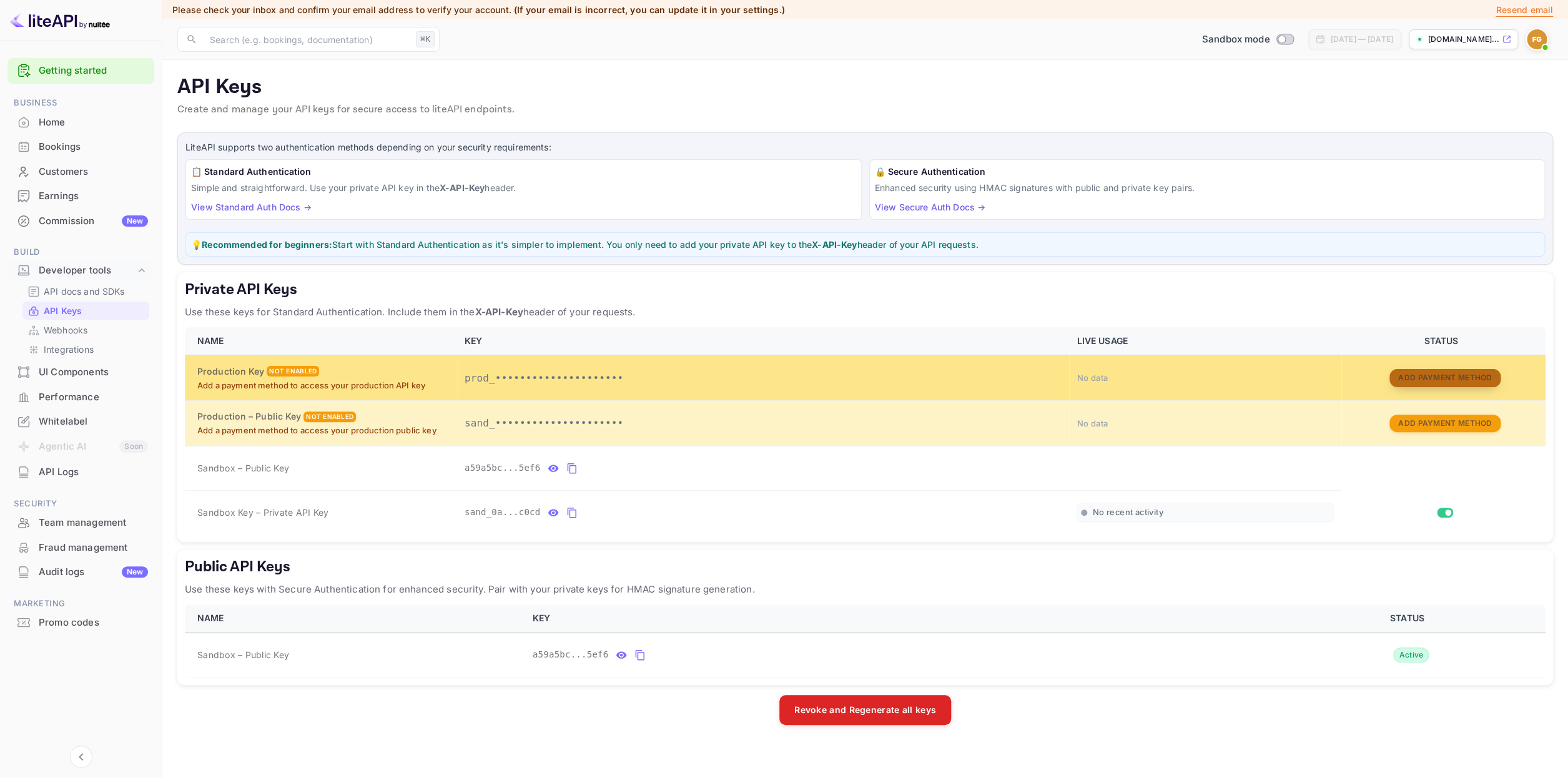
click at [1418, 380] on button "Add Payment Method" at bounding box center [1445, 377] width 111 height 18
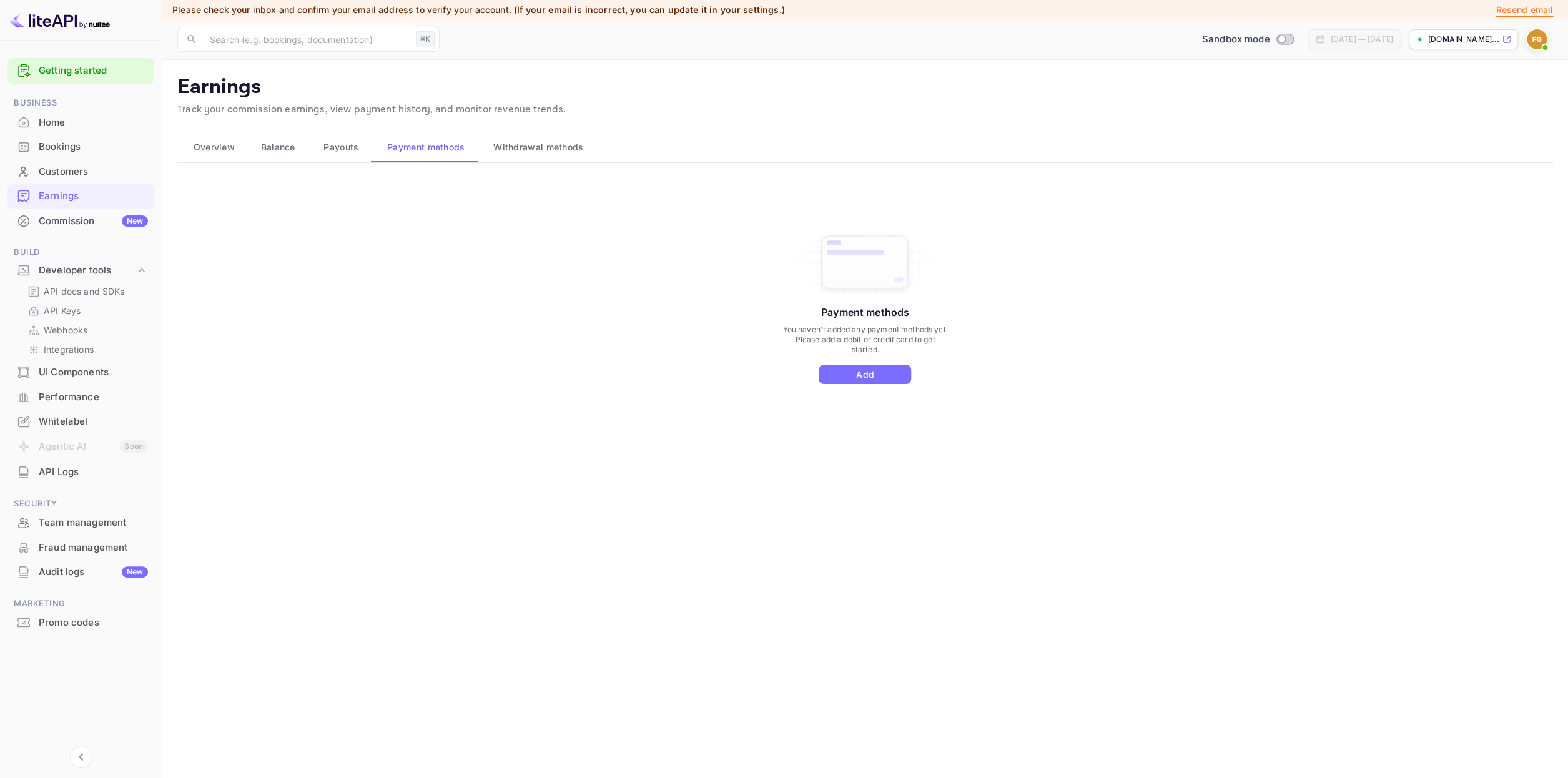
click at [347, 148] on span "Payouts" at bounding box center [341, 147] width 35 height 15
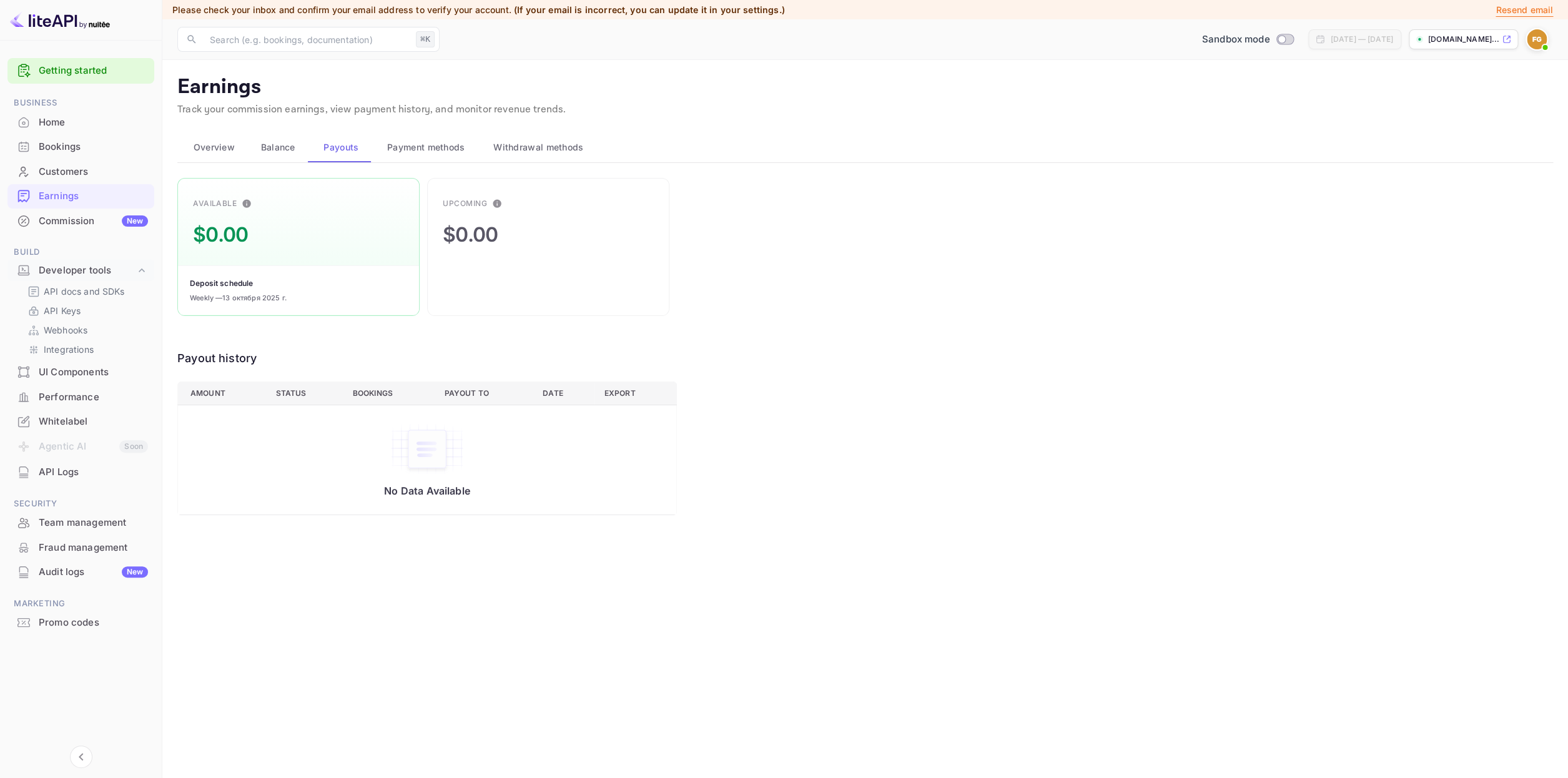
click at [292, 146] on span "Balance" at bounding box center [278, 147] width 34 height 15
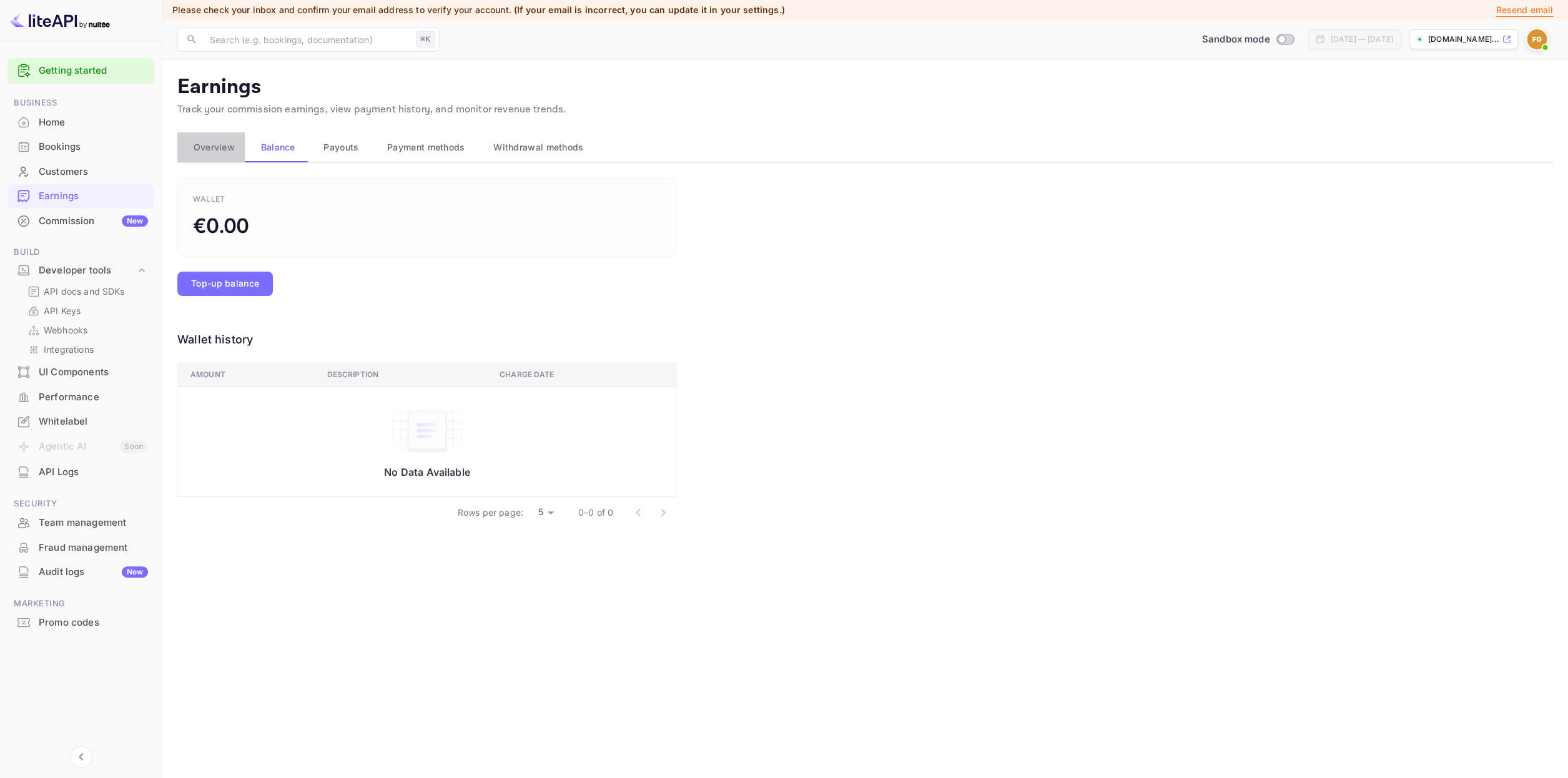
click at [214, 148] on span "Overview" at bounding box center [214, 147] width 41 height 15
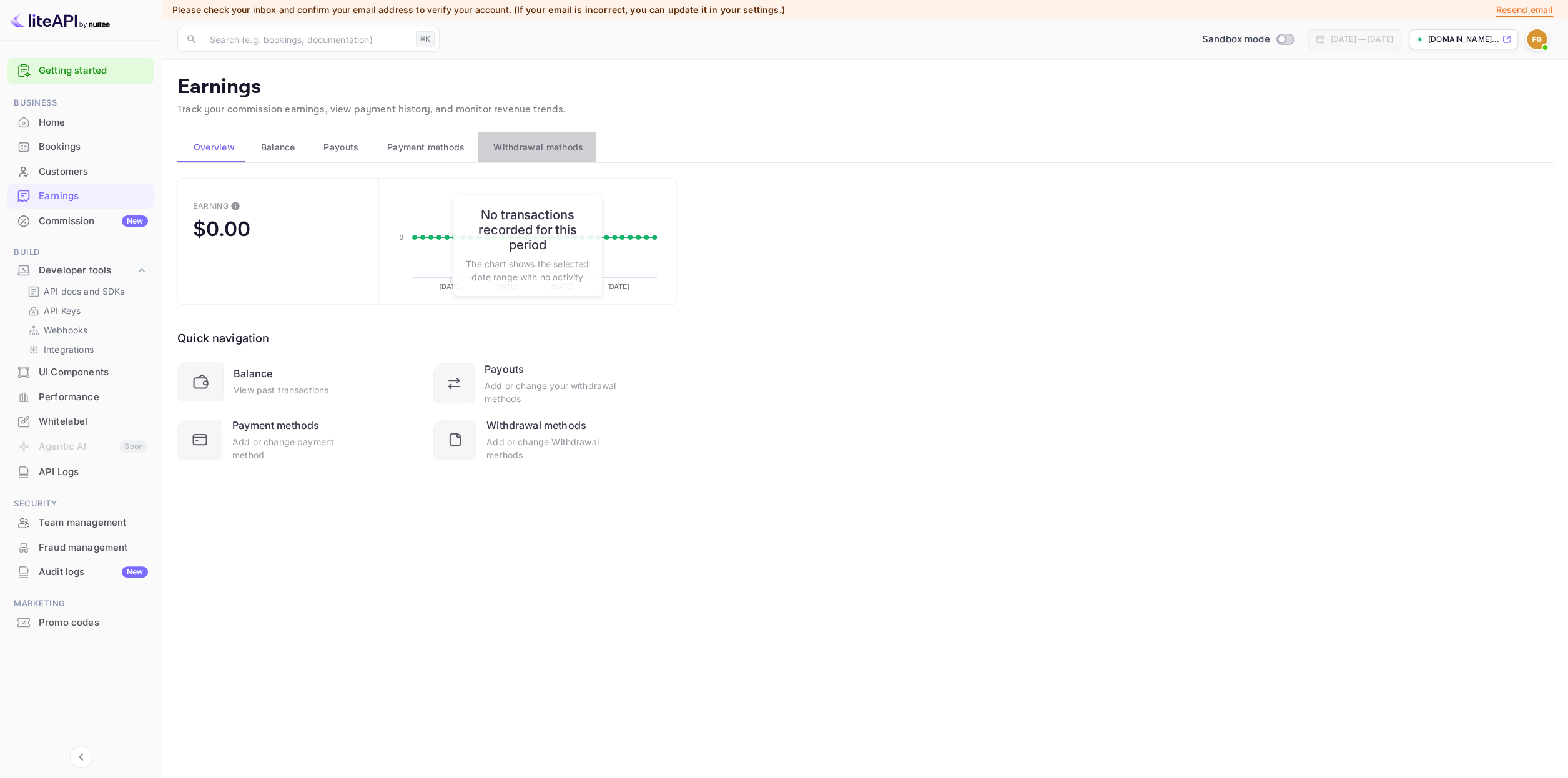
click at [530, 146] on span "Withdrawal methods" at bounding box center [538, 147] width 90 height 15
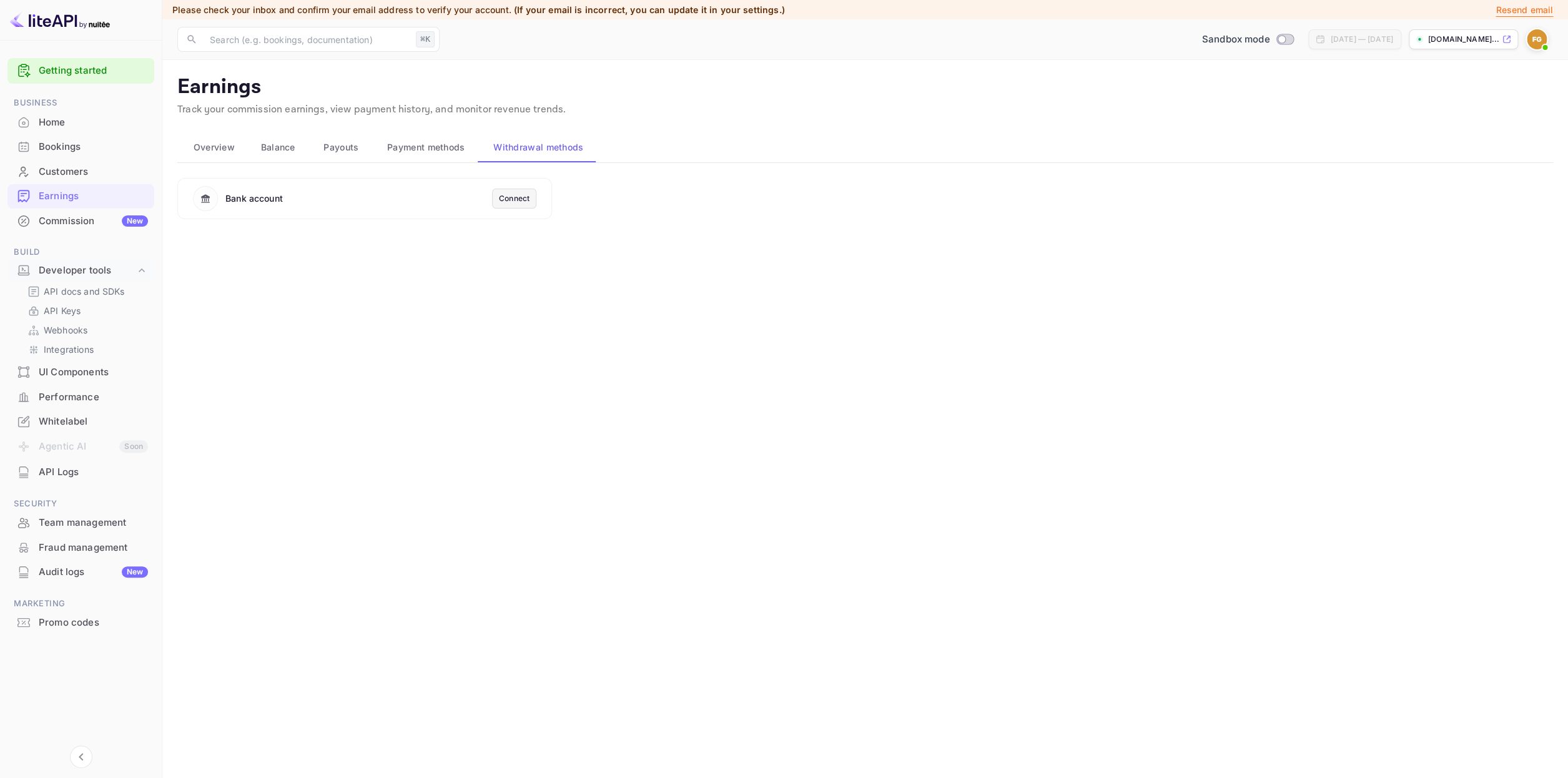
click at [524, 200] on div "Connect" at bounding box center [514, 199] width 31 height 11
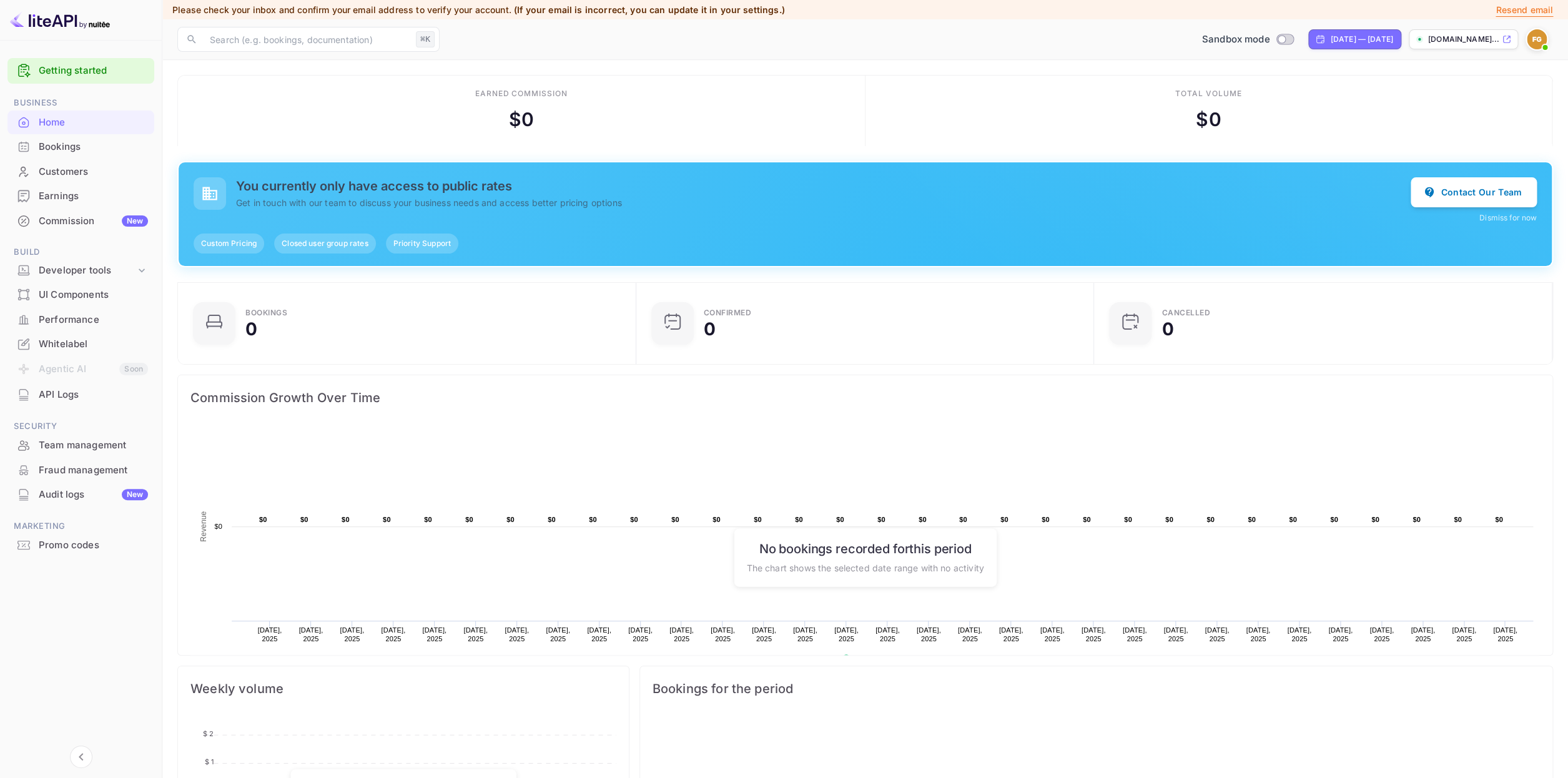
click at [74, 145] on div "Bookings" at bounding box center [93, 147] width 110 height 14
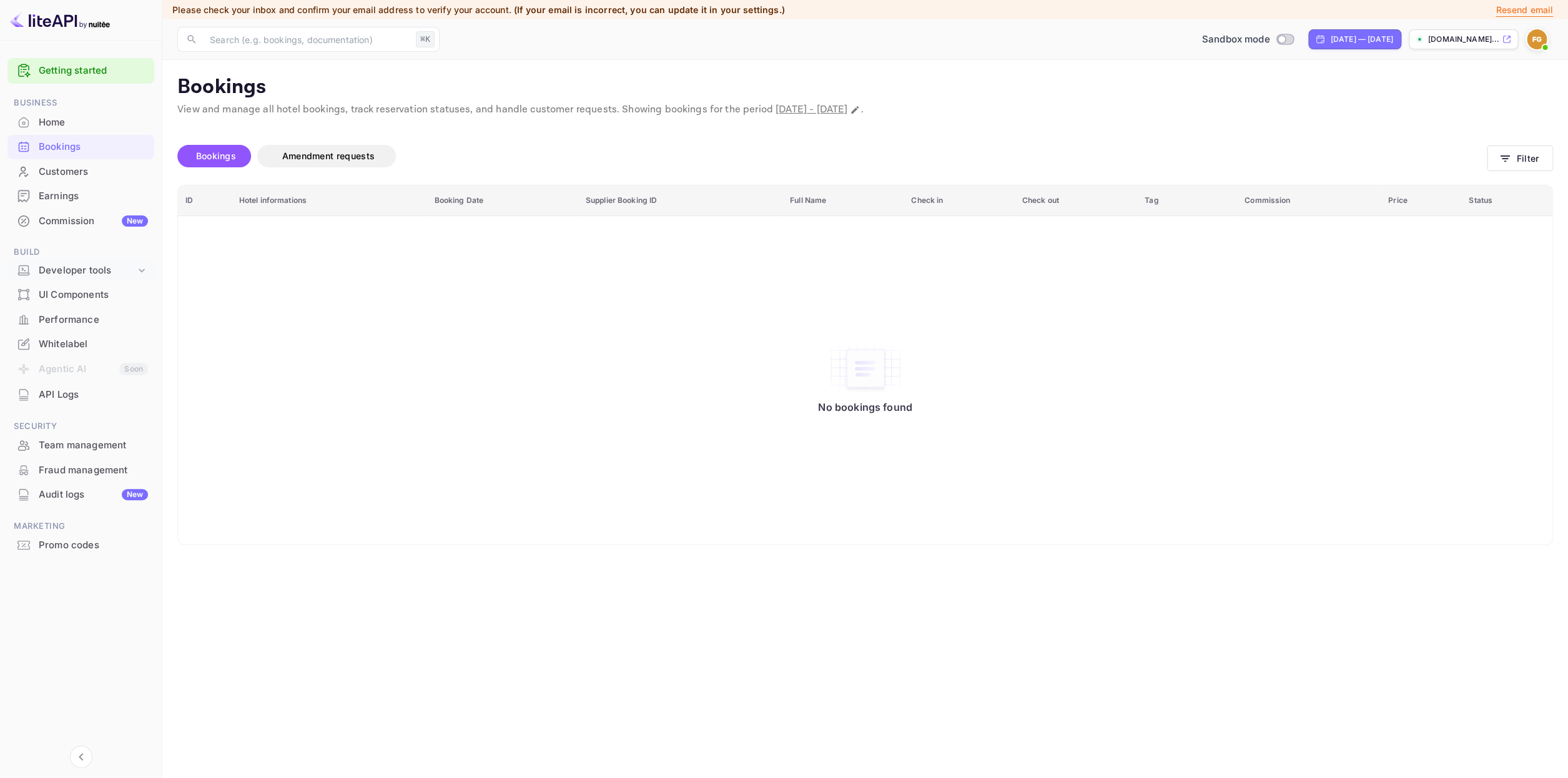
click at [74, 264] on div "Developer tools" at bounding box center [81, 271] width 146 height 22
click at [80, 290] on p "API docs and SDKs" at bounding box center [85, 291] width 81 height 13
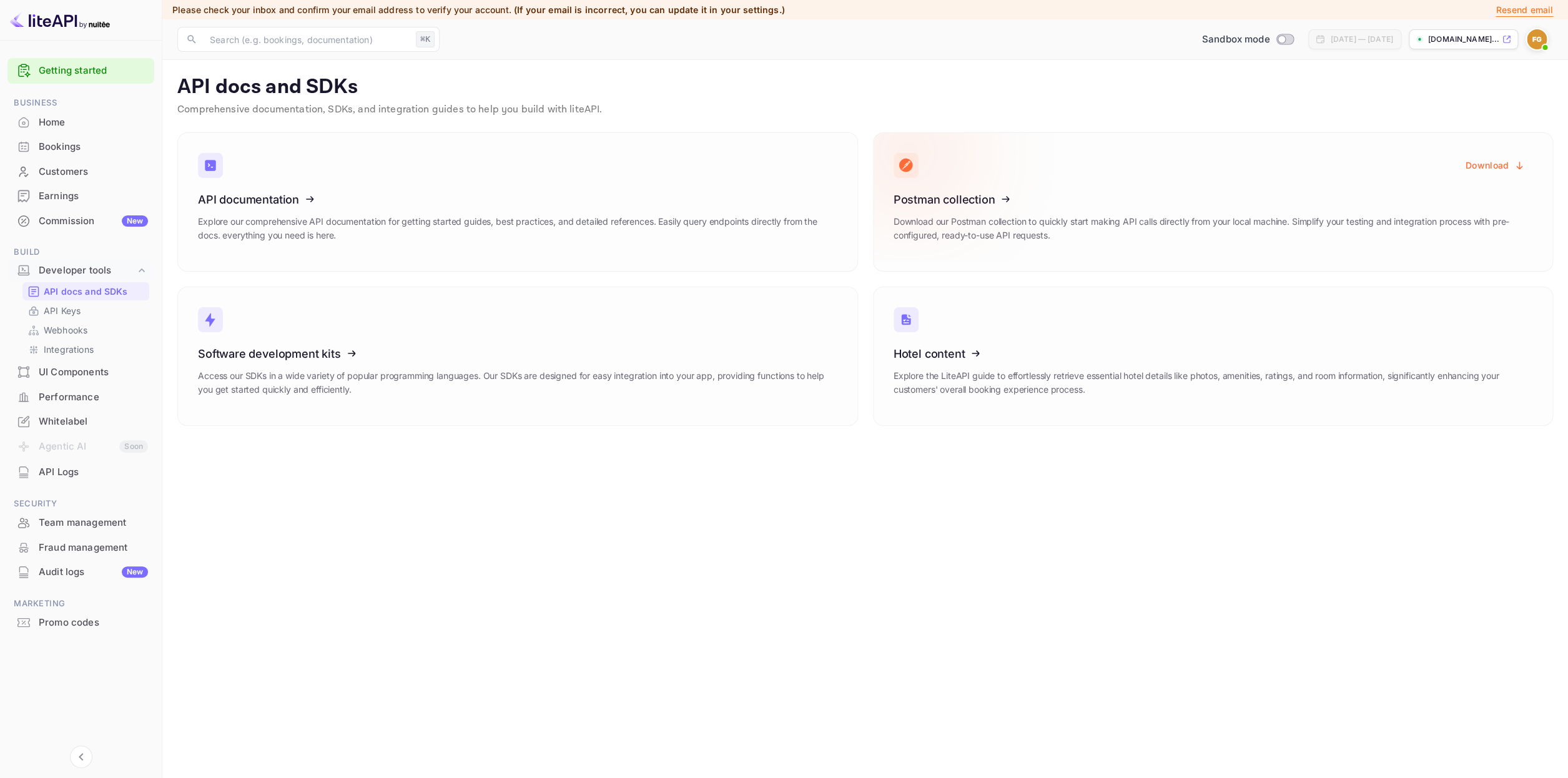
click at [938, 191] on icon at bounding box center [971, 197] width 194 height 128
click at [273, 211] on icon at bounding box center [275, 197] width 194 height 128
